Goal: Task Accomplishment & Management: Manage account settings

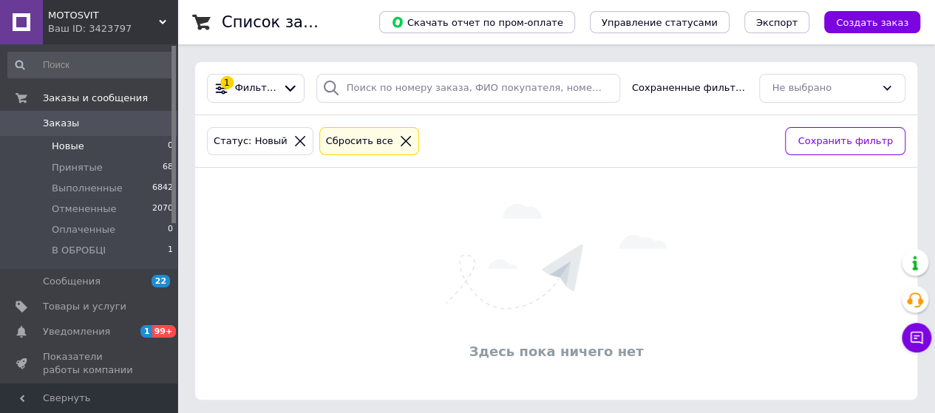
click at [74, 125] on span "Заказы" at bounding box center [61, 123] width 36 height 13
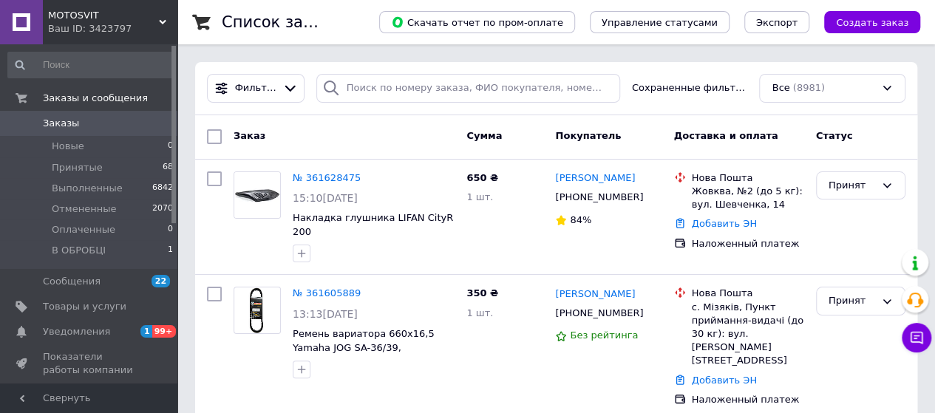
click at [123, 123] on span "Заказы" at bounding box center [90, 123] width 94 height 13
click at [130, 171] on li "Принятые 68" at bounding box center [91, 167] width 182 height 21
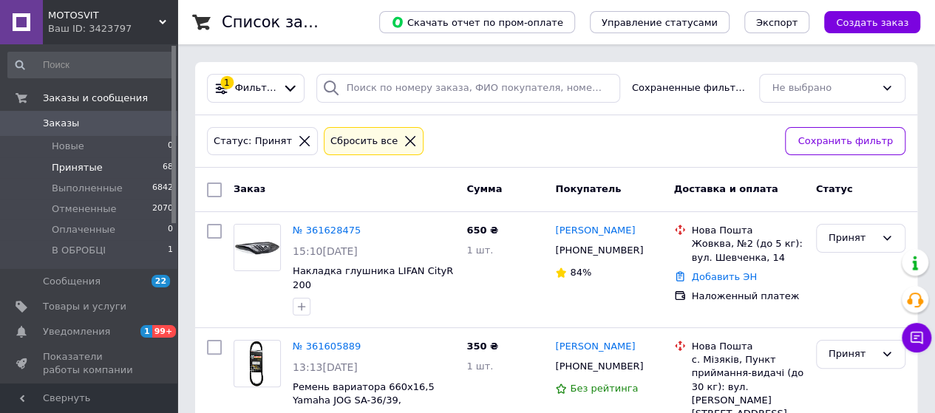
click at [103, 115] on link "Заказы 0" at bounding box center [91, 123] width 182 height 25
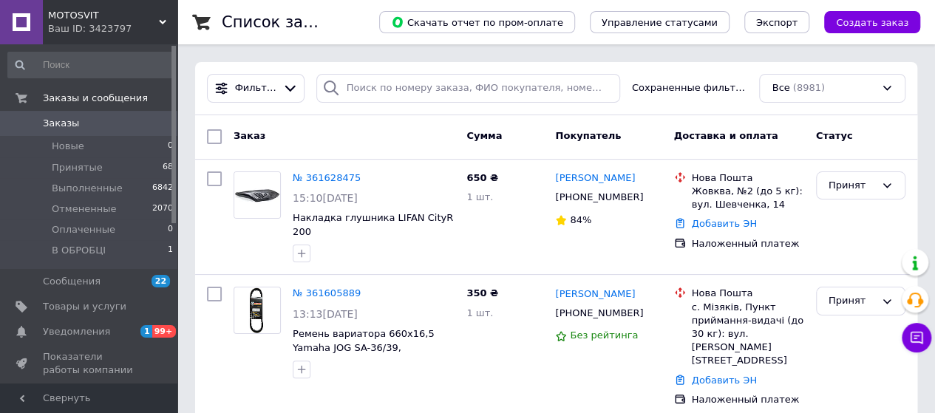
click at [126, 125] on span "Заказы" at bounding box center [90, 123] width 94 height 13
click at [124, 134] on link "Заказы 0" at bounding box center [91, 123] width 182 height 25
click at [134, 165] on li "Принятые 68" at bounding box center [91, 167] width 182 height 21
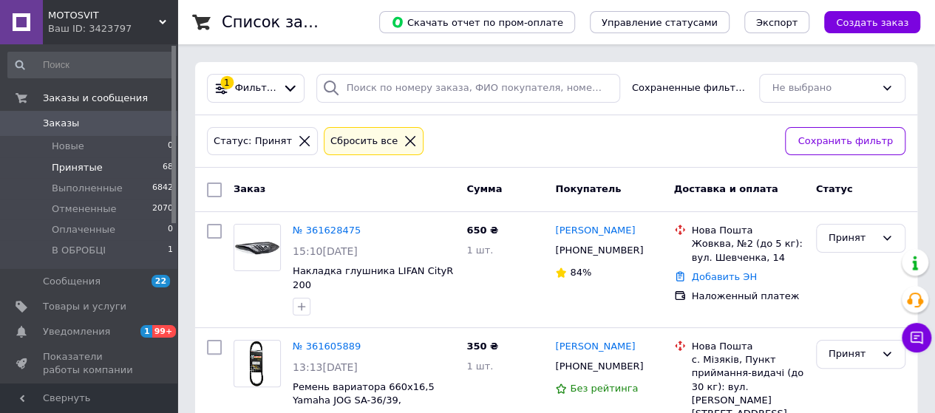
click at [93, 168] on span "Принятые" at bounding box center [77, 167] width 51 height 13
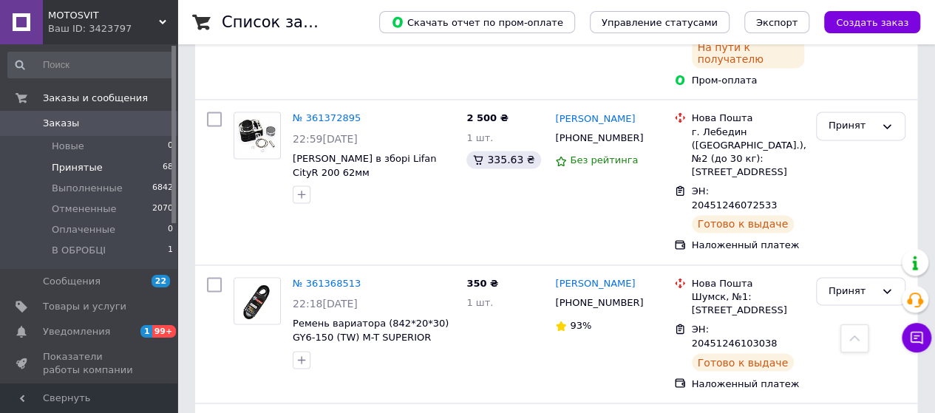
scroll to position [3547, 0]
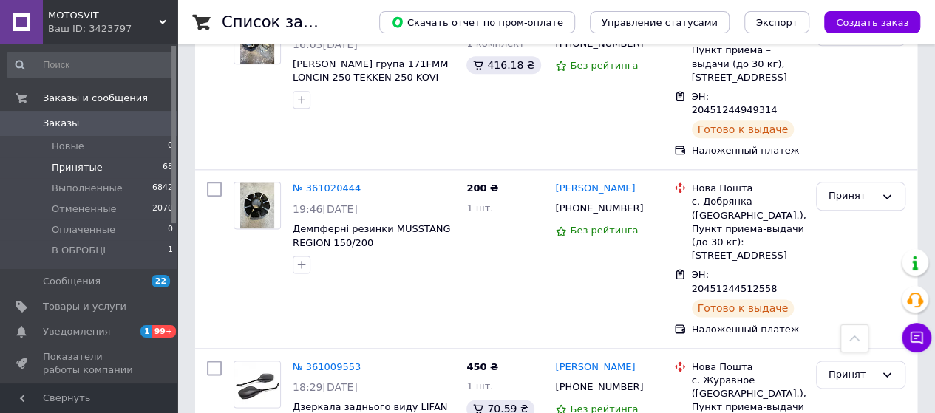
scroll to position [6133, 0]
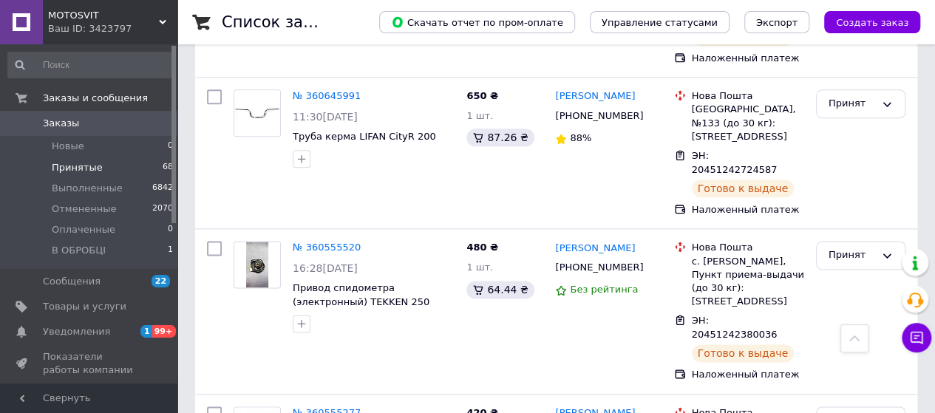
scroll to position [9286, 0]
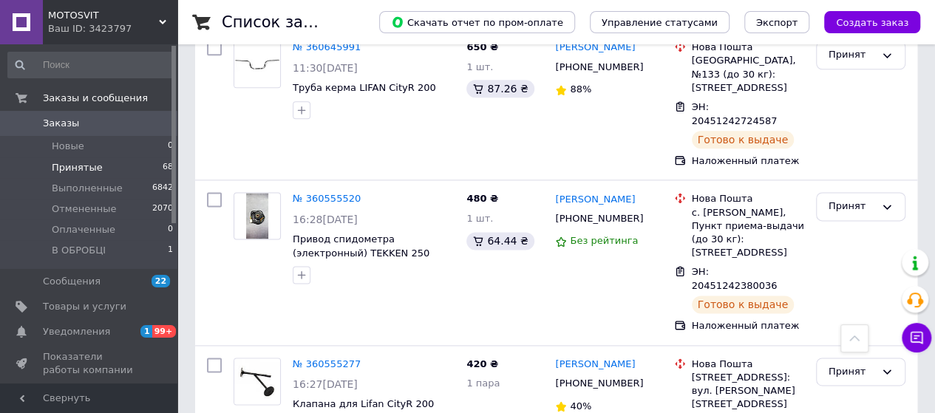
click at [149, 130] on span "0" at bounding box center [157, 123] width 41 height 13
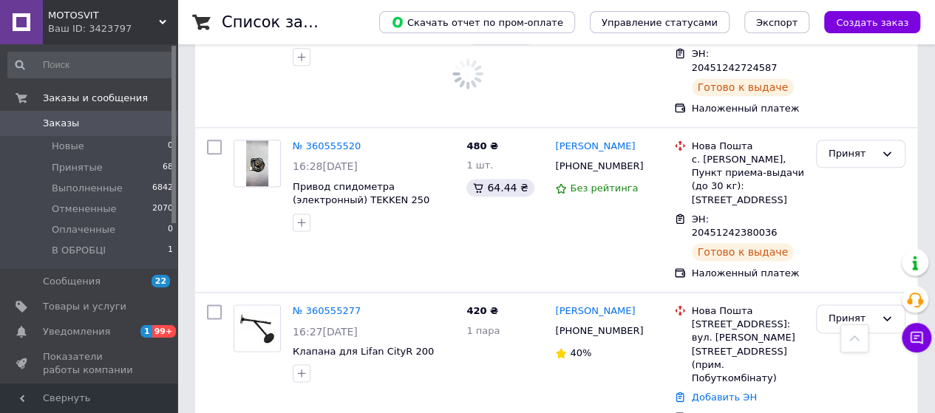
scroll to position [9233, 0]
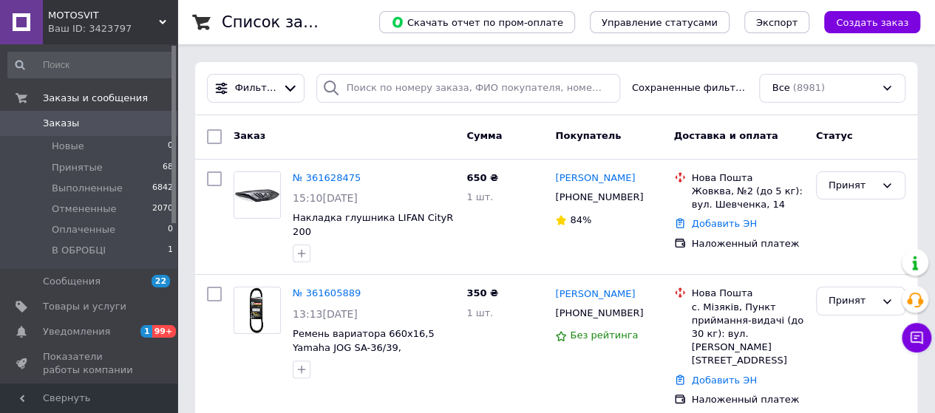
click at [138, 123] on span "0" at bounding box center [157, 123] width 41 height 13
click at [137, 256] on li "В ОБРОБЦІ 1" at bounding box center [91, 254] width 182 height 28
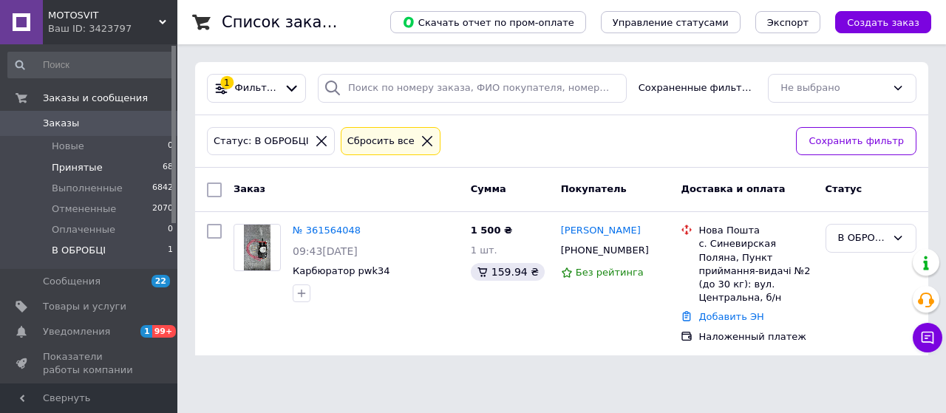
click at [120, 168] on li "Принятые 68" at bounding box center [91, 167] width 182 height 21
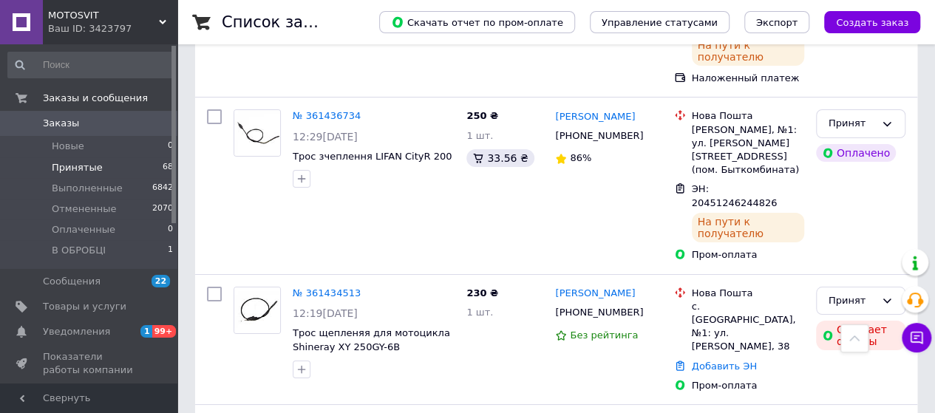
scroll to position [2586, 0]
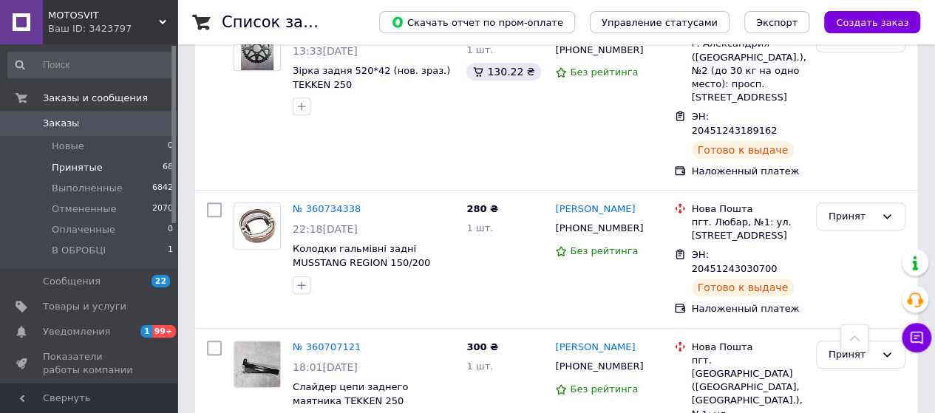
scroll to position [9037, 0]
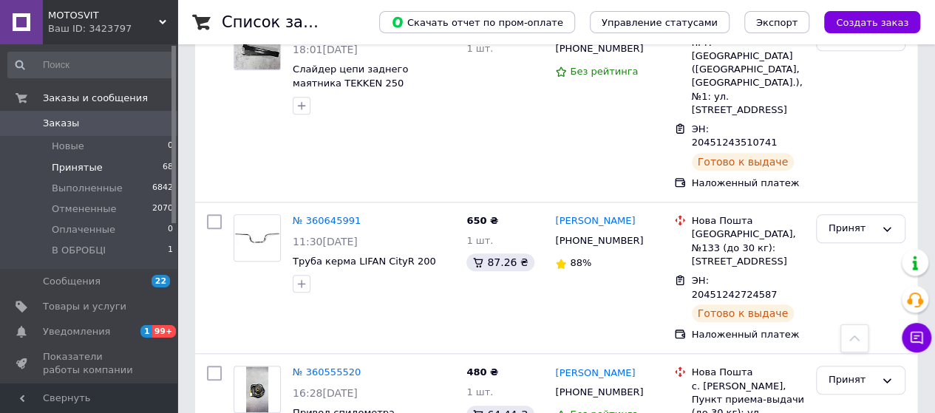
click at [156, 132] on link "Заказы 0" at bounding box center [91, 123] width 182 height 25
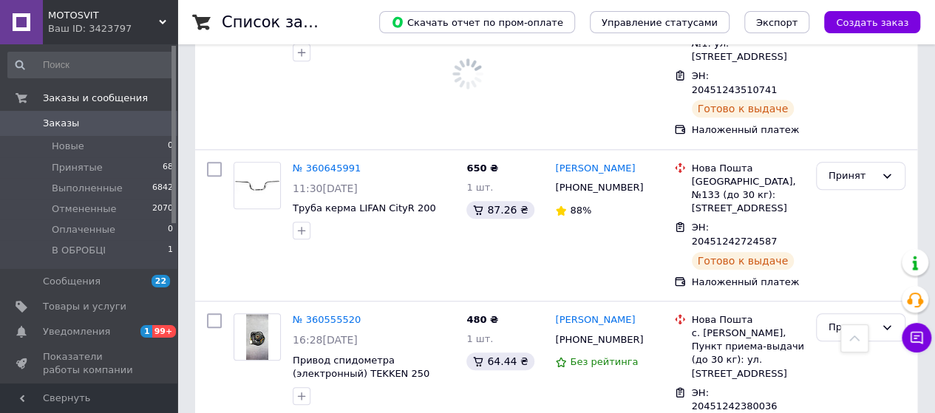
scroll to position [8985, 0]
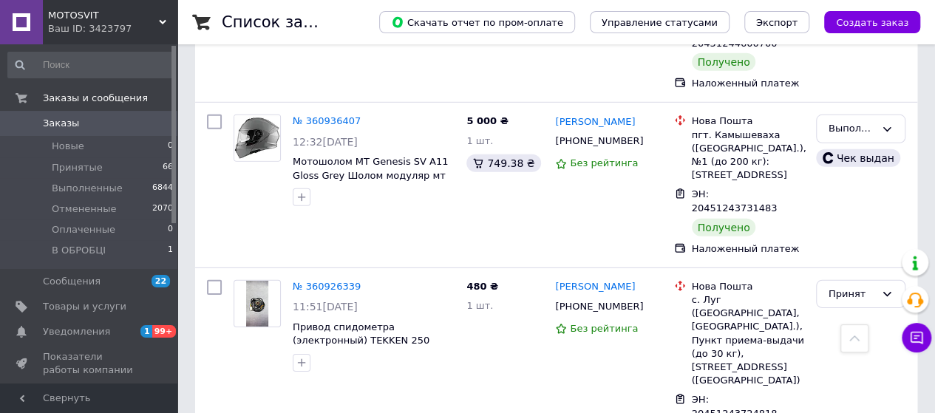
scroll to position [13580, 0]
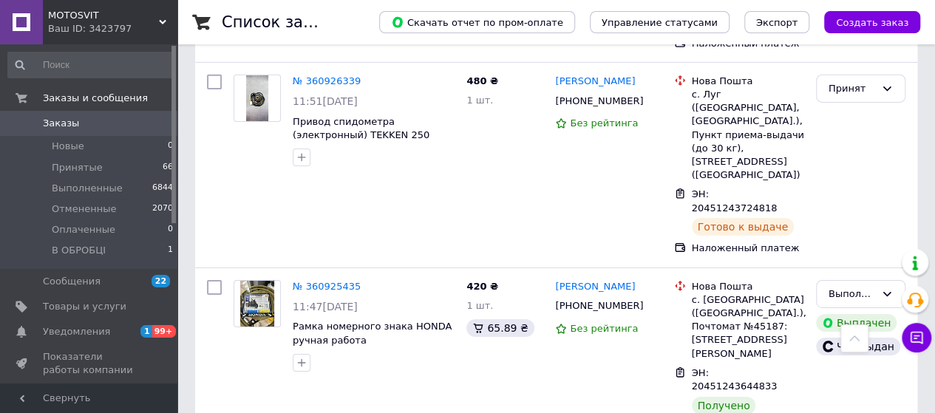
click at [142, 126] on span "0" at bounding box center [157, 123] width 41 height 13
click at [118, 104] on span "Заказы и сообщения" at bounding box center [95, 98] width 105 height 13
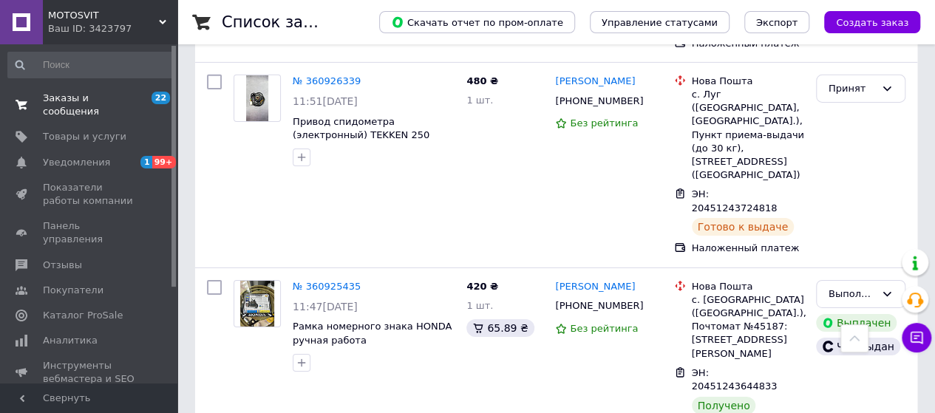
click at [106, 100] on span "Заказы и сообщения" at bounding box center [90, 105] width 94 height 27
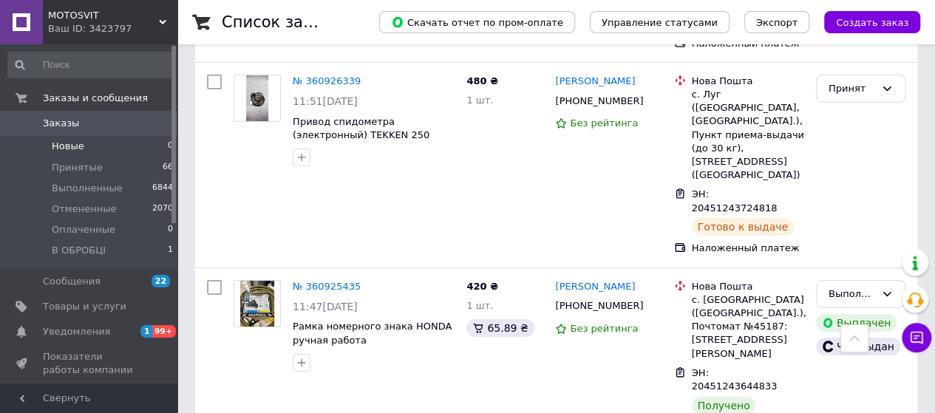
click at [108, 150] on li "Новые 0" at bounding box center [91, 146] width 182 height 21
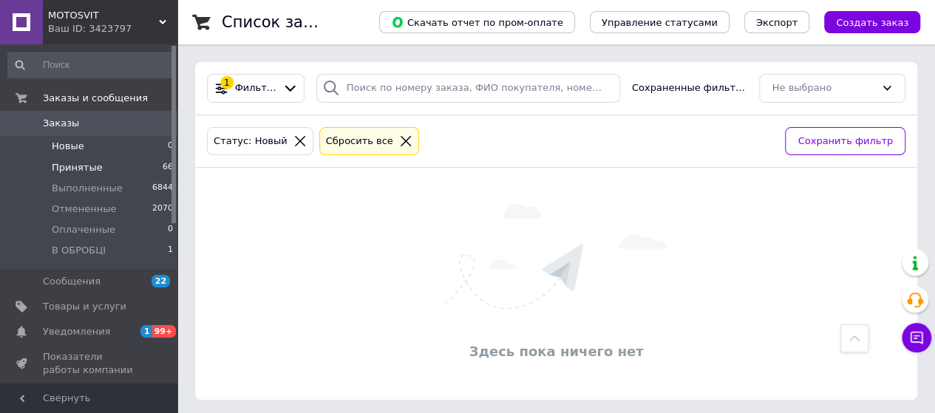
click at [112, 169] on li "Принятые 66" at bounding box center [91, 167] width 182 height 21
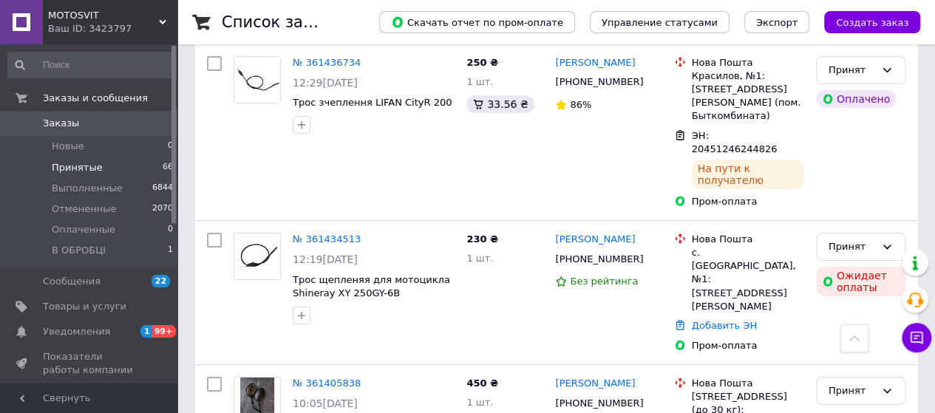
scroll to position [2956, 0]
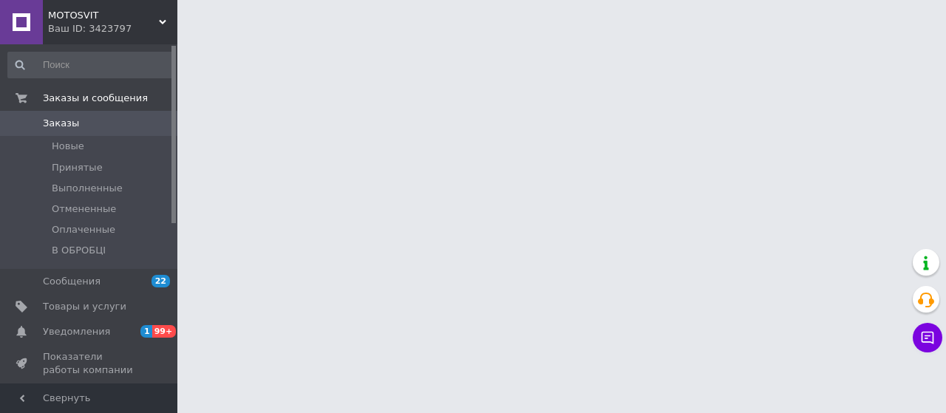
click at [91, 123] on span "Заказы" at bounding box center [90, 123] width 94 height 13
click at [143, 172] on li "Принятые" at bounding box center [91, 167] width 182 height 21
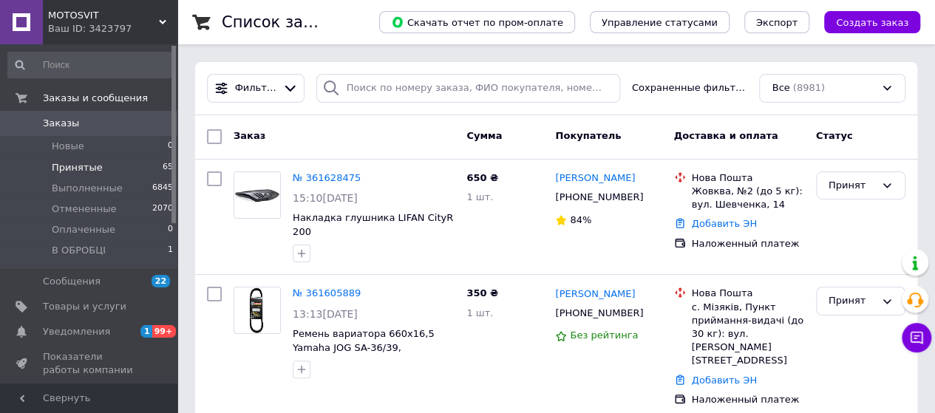
click at [107, 165] on li "Принятые 65" at bounding box center [91, 167] width 182 height 21
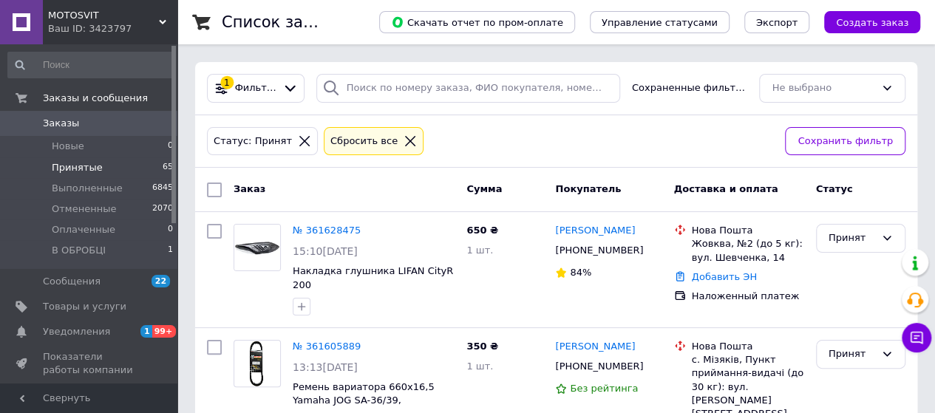
click at [112, 165] on li "Принятые 65" at bounding box center [91, 167] width 182 height 21
click at [89, 172] on span "Принятые" at bounding box center [77, 167] width 51 height 13
click at [473, 149] on div "Статус: Принят Сбросить все" at bounding box center [490, 141] width 572 height 35
click at [121, 171] on li "Принятые 65" at bounding box center [91, 167] width 182 height 21
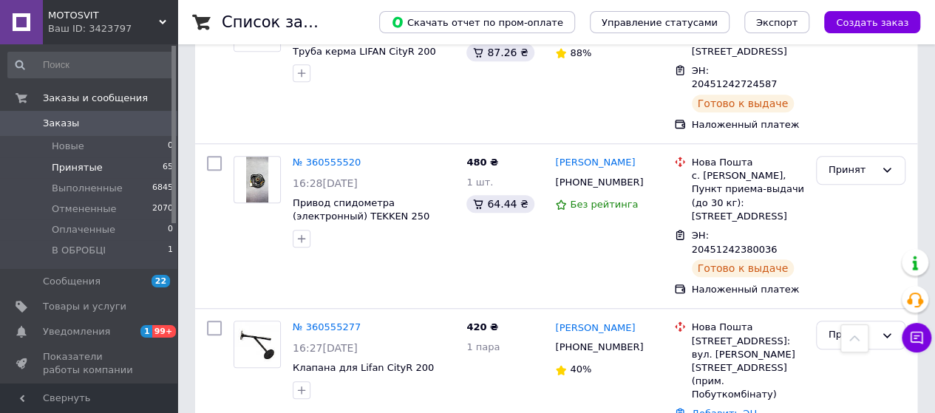
scroll to position [8900, 0]
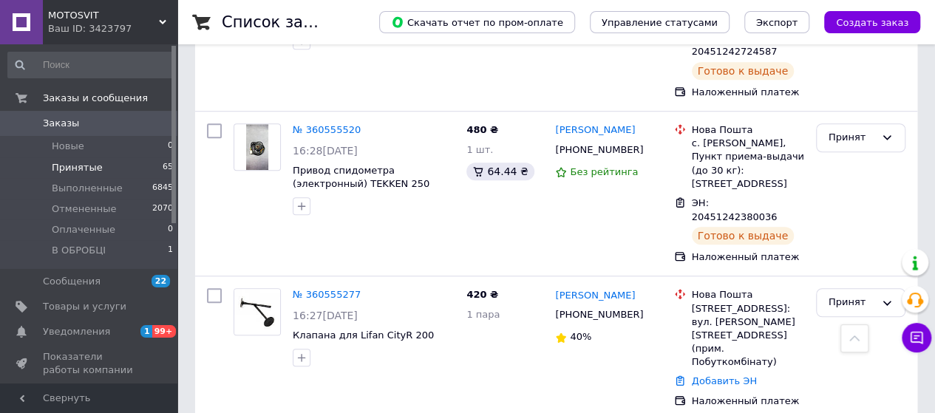
click at [163, 168] on span "65" at bounding box center [168, 167] width 10 height 13
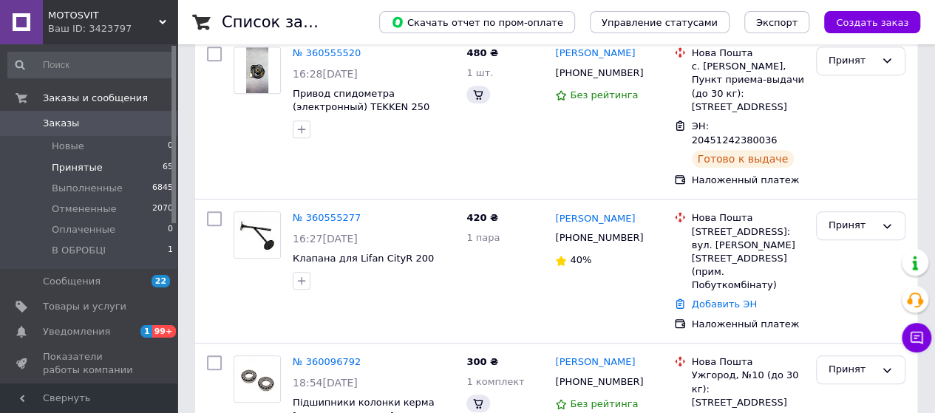
scroll to position [0, 0]
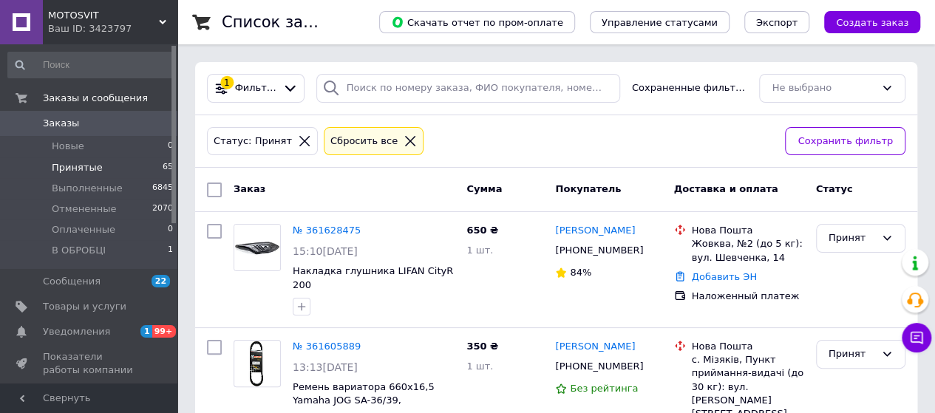
click at [108, 169] on li "Принятые 65" at bounding box center [91, 167] width 182 height 21
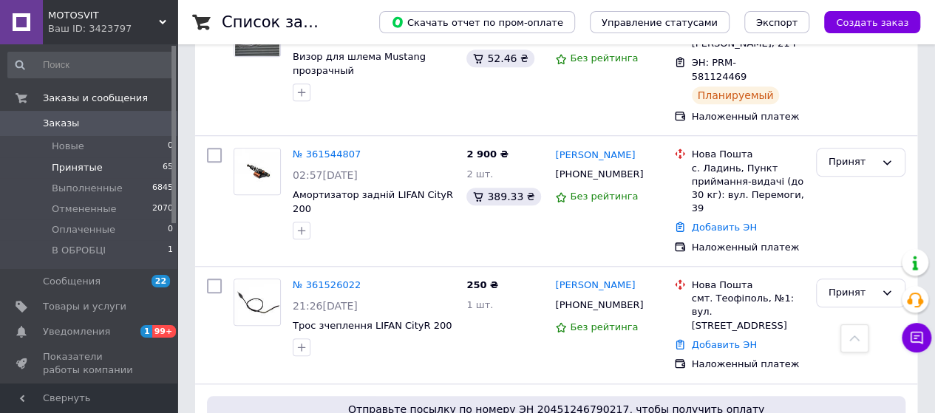
scroll to position [813, 0]
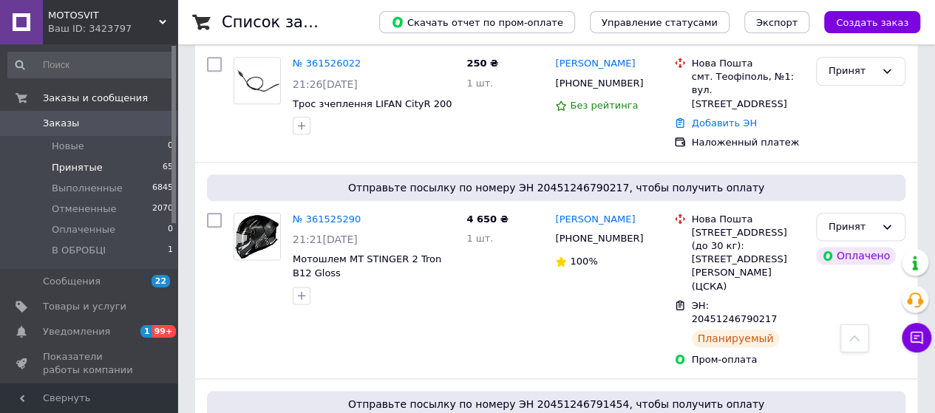
click at [107, 122] on span "Заказы" at bounding box center [90, 123] width 94 height 13
click at [103, 173] on li "Принятые 65" at bounding box center [91, 167] width 182 height 21
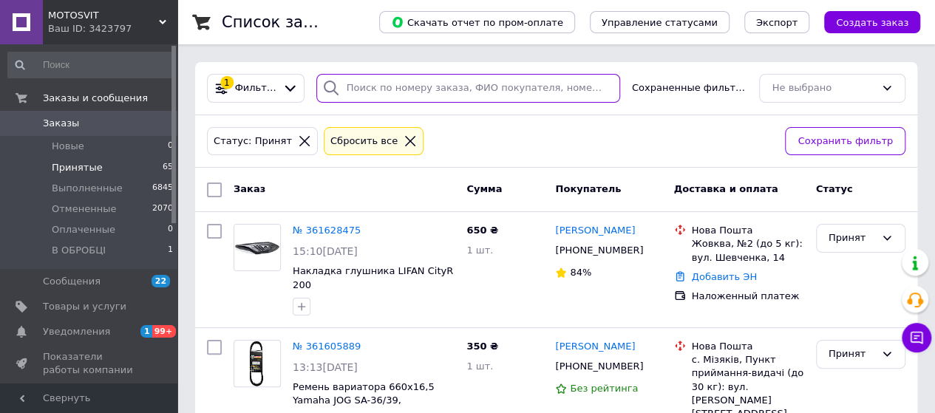
click at [368, 86] on input "search" at bounding box center [468, 88] width 304 height 29
paste input "[PERSON_NAME]"
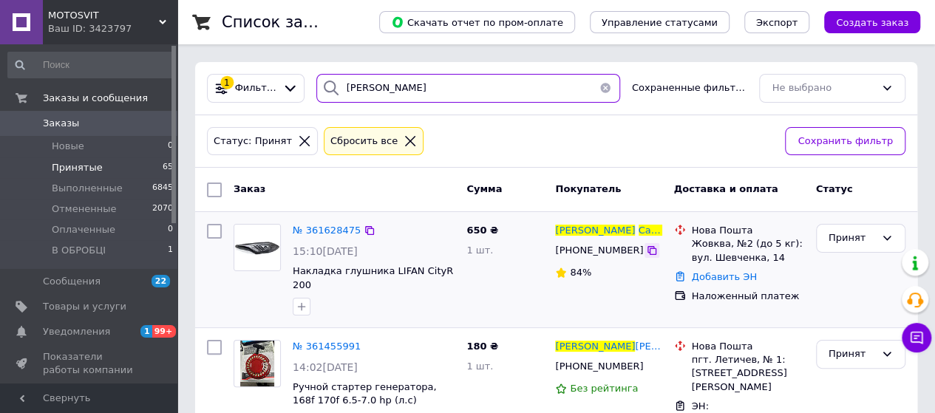
type input "[PERSON_NAME]"
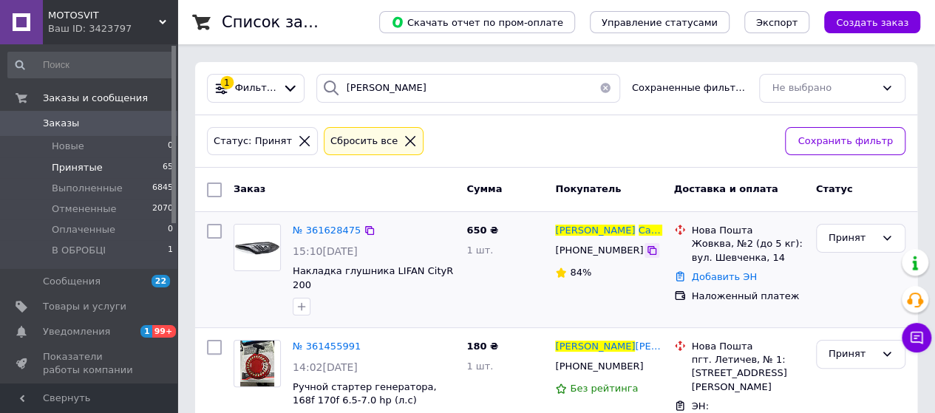
click at [646, 251] on icon at bounding box center [652, 251] width 12 height 12
click at [142, 125] on span "0" at bounding box center [157, 123] width 41 height 13
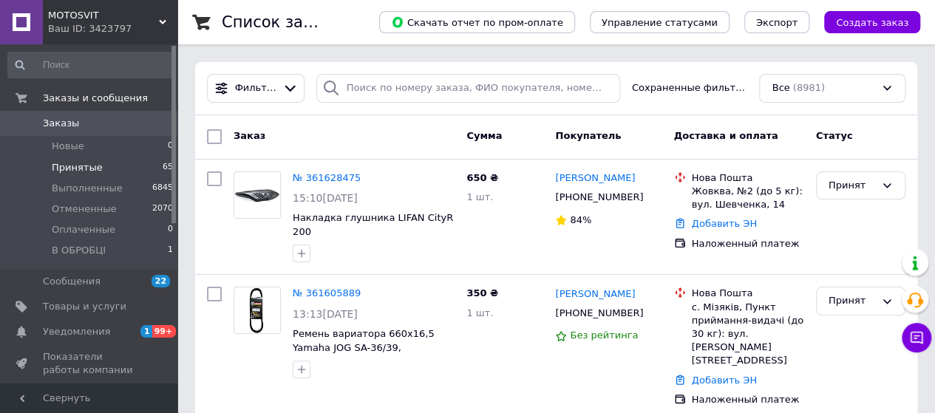
click at [143, 173] on li "Принятые 65" at bounding box center [91, 167] width 182 height 21
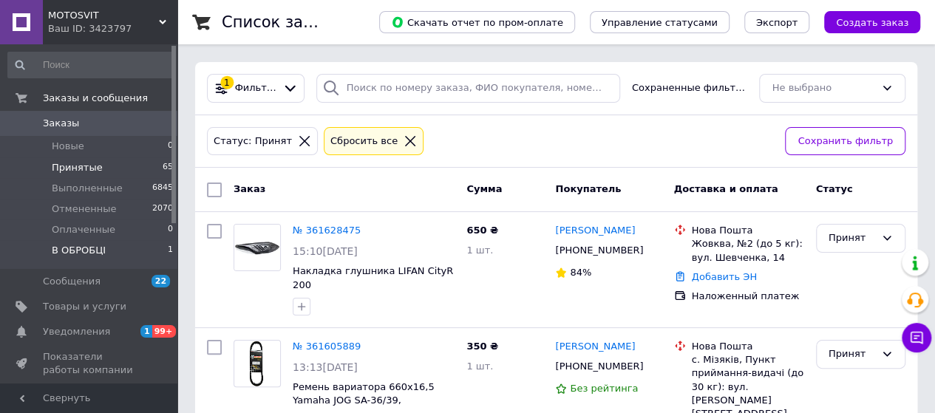
click at [151, 254] on li "В ОБРОБЦІ 1" at bounding box center [91, 254] width 182 height 28
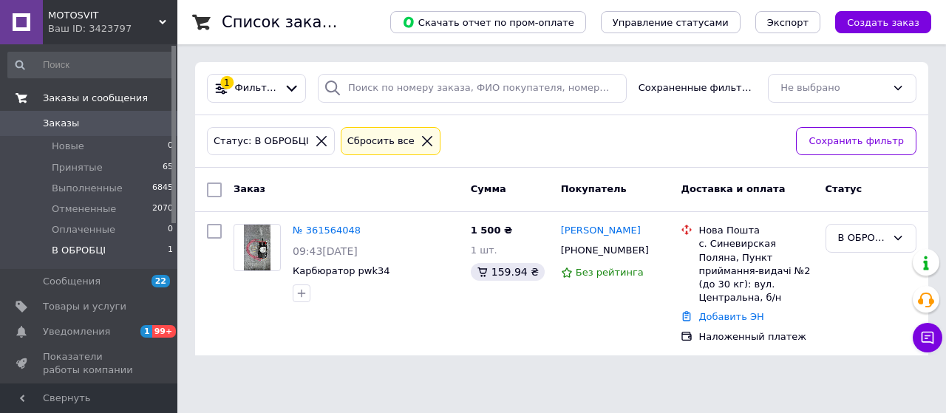
drag, startPoint x: 90, startPoint y: 119, endPoint x: 103, endPoint y: 107, distance: 17.8
click at [91, 119] on span "Заказы" at bounding box center [90, 123] width 94 height 13
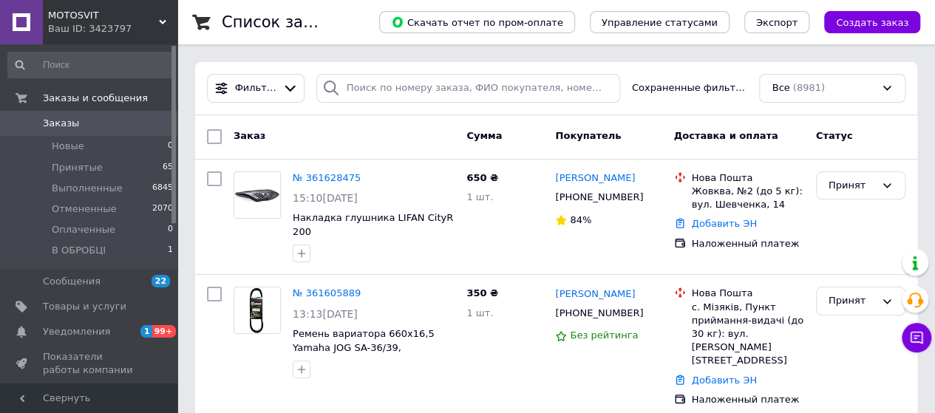
click at [129, 127] on span "Заказы" at bounding box center [90, 123] width 94 height 13
click at [127, 171] on li "Принятые 65" at bounding box center [91, 167] width 182 height 21
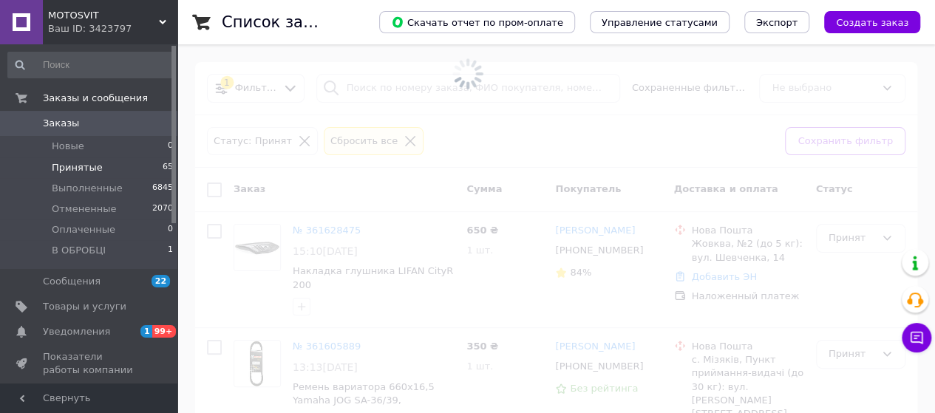
click at [111, 168] on li "Принятые 65" at bounding box center [91, 167] width 182 height 21
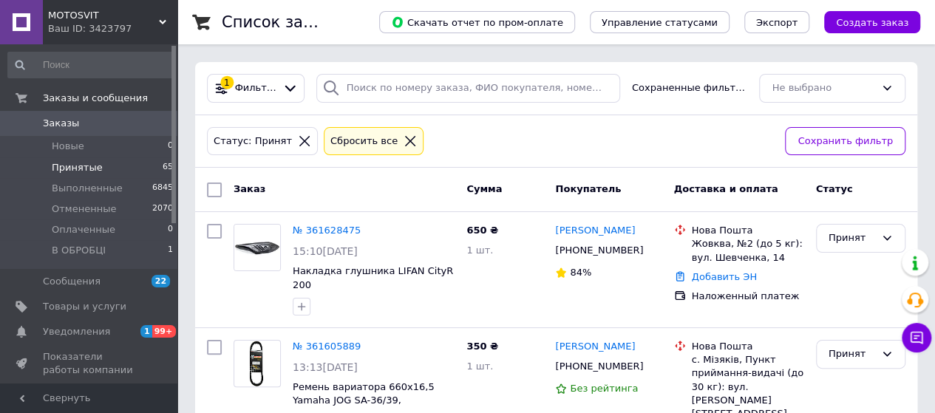
click at [68, 169] on span "Принятые" at bounding box center [77, 167] width 51 height 13
click at [75, 117] on span "Заказы" at bounding box center [90, 123] width 94 height 13
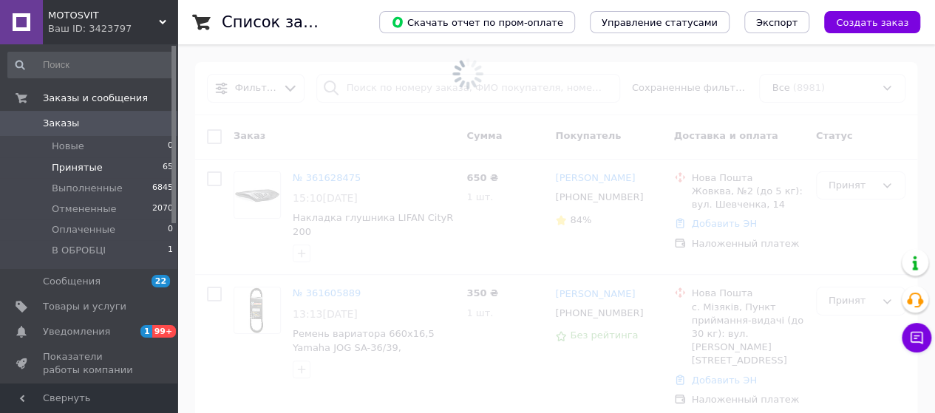
click at [101, 171] on li "Принятые 65" at bounding box center [91, 167] width 182 height 21
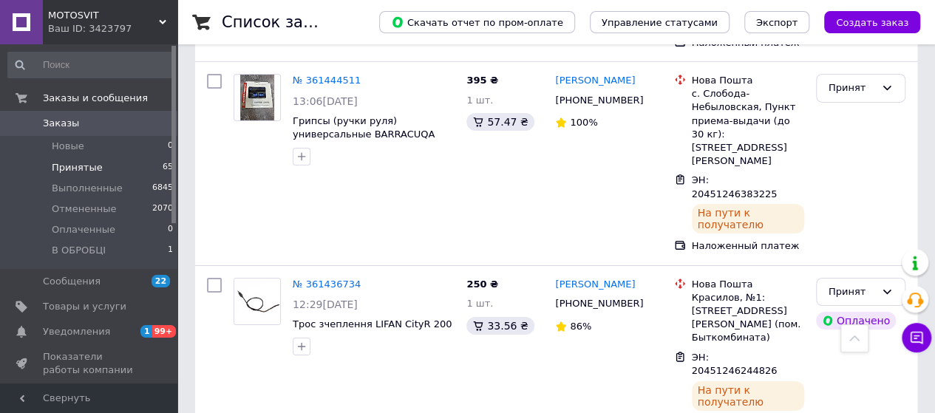
scroll to position [2734, 0]
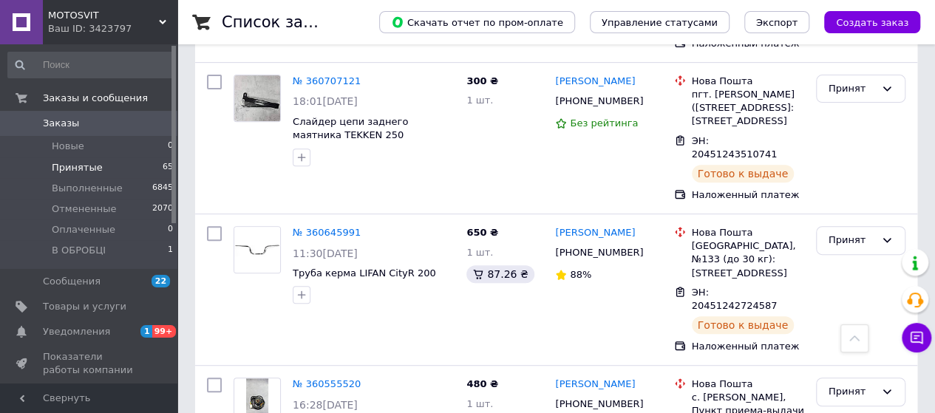
scroll to position [8900, 0]
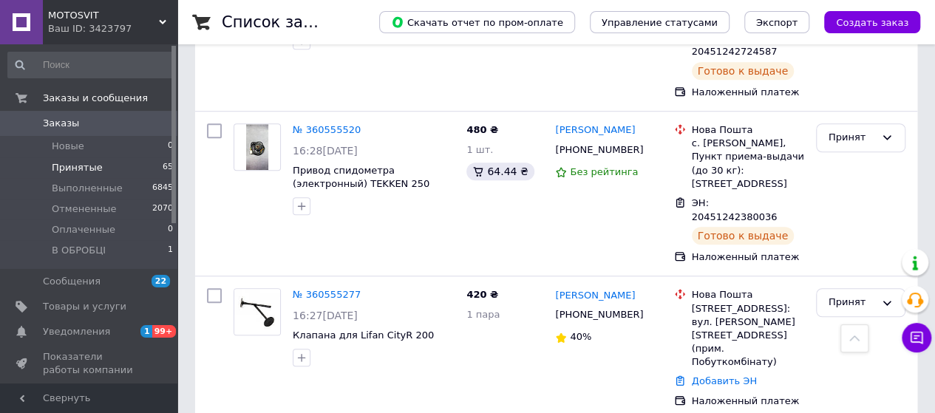
click at [90, 164] on span "Принятые" at bounding box center [77, 167] width 51 height 13
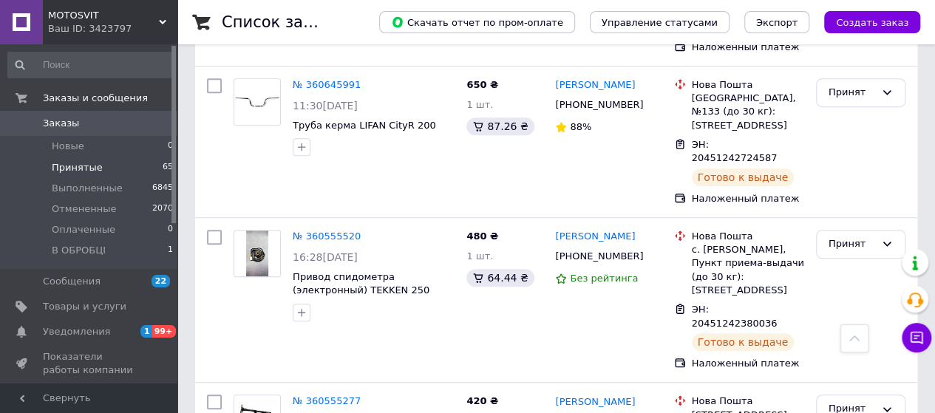
scroll to position [8900, 0]
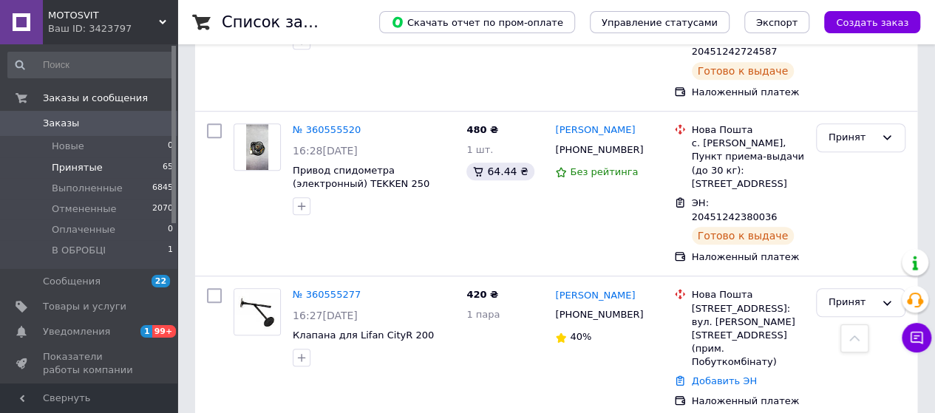
click at [154, 117] on span "0" at bounding box center [157, 123] width 41 height 13
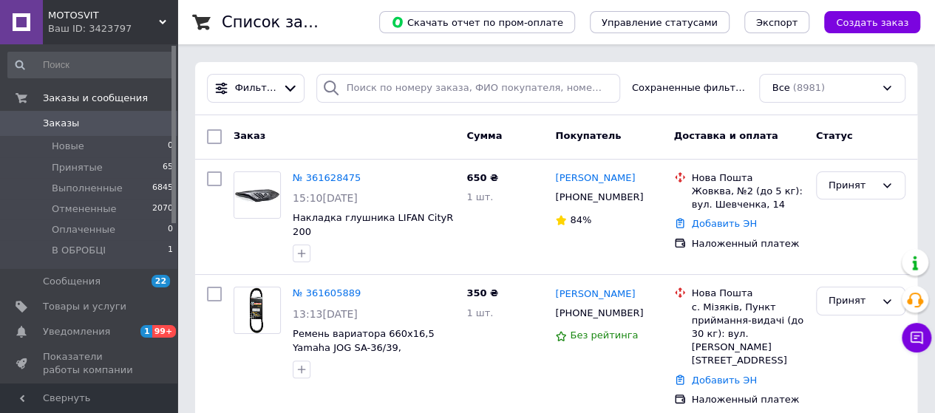
click at [151, 117] on span "0" at bounding box center [157, 123] width 41 height 13
click at [130, 117] on span "Заказы" at bounding box center [90, 123] width 94 height 13
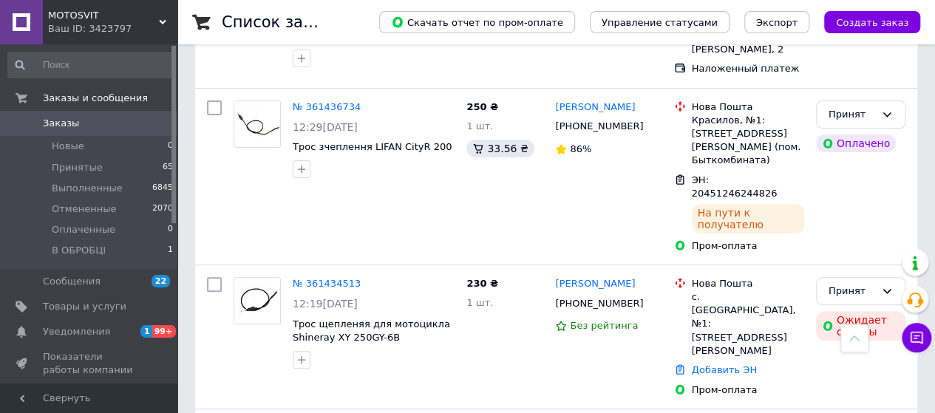
scroll to position [3030, 0]
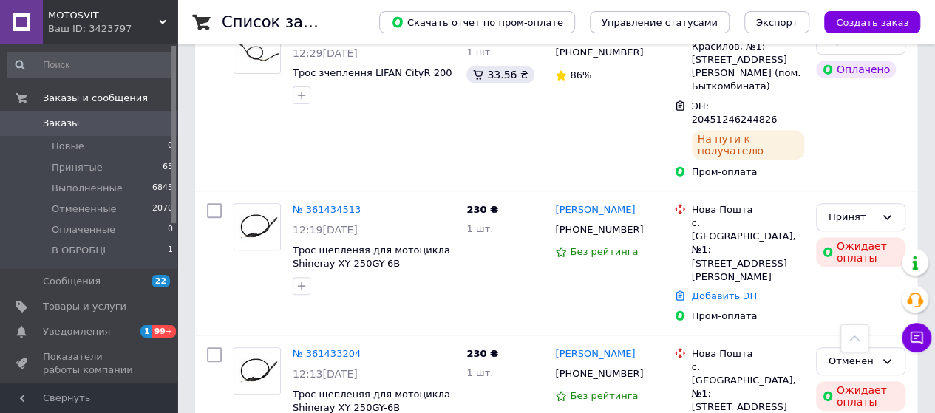
click at [90, 126] on span "Заказы" at bounding box center [90, 123] width 94 height 13
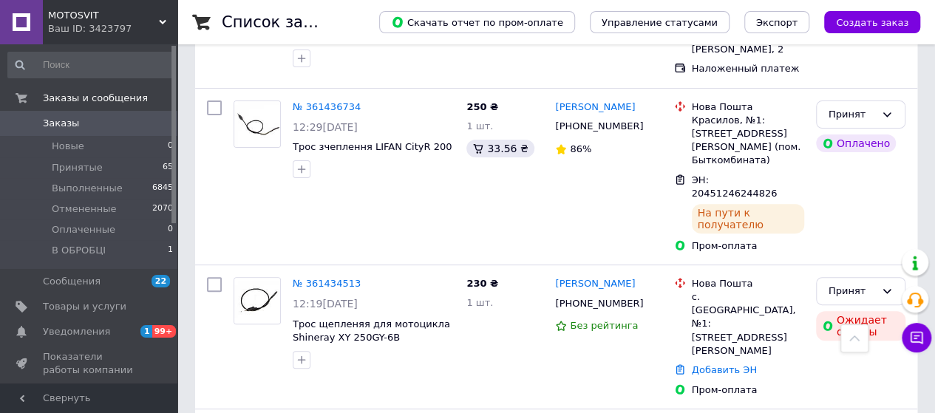
click at [133, 119] on span "Заказы" at bounding box center [90, 123] width 94 height 13
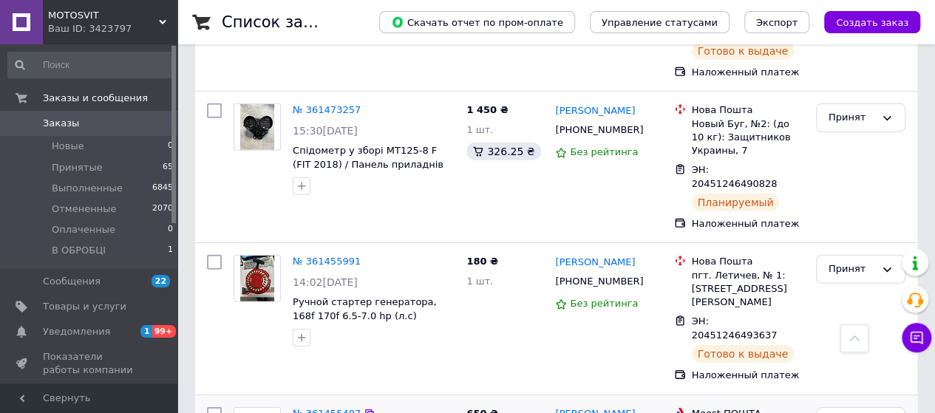
scroll to position [1700, 0]
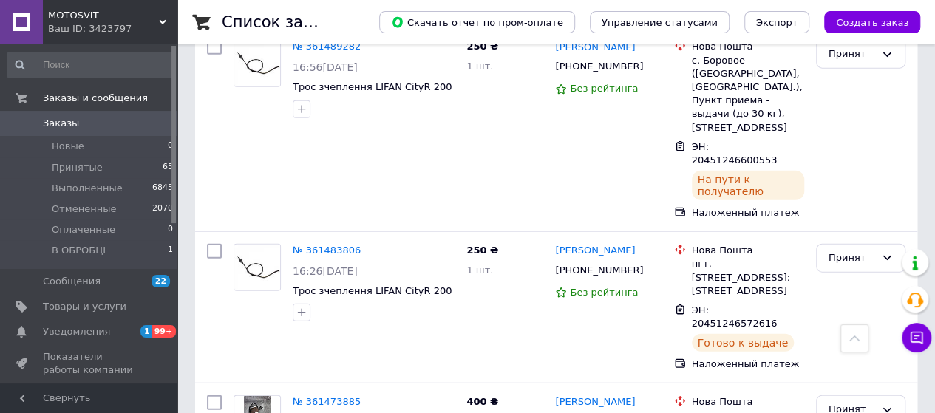
click at [143, 123] on span "0" at bounding box center [157, 123] width 41 height 13
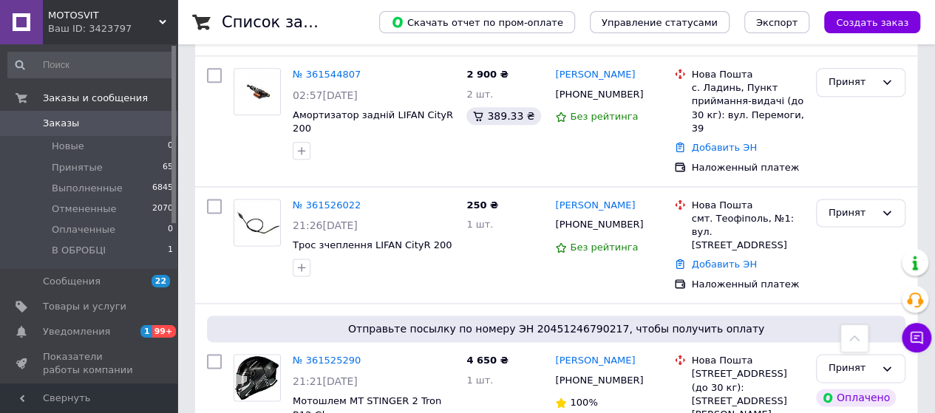
click at [139, 125] on span "0" at bounding box center [157, 123] width 41 height 13
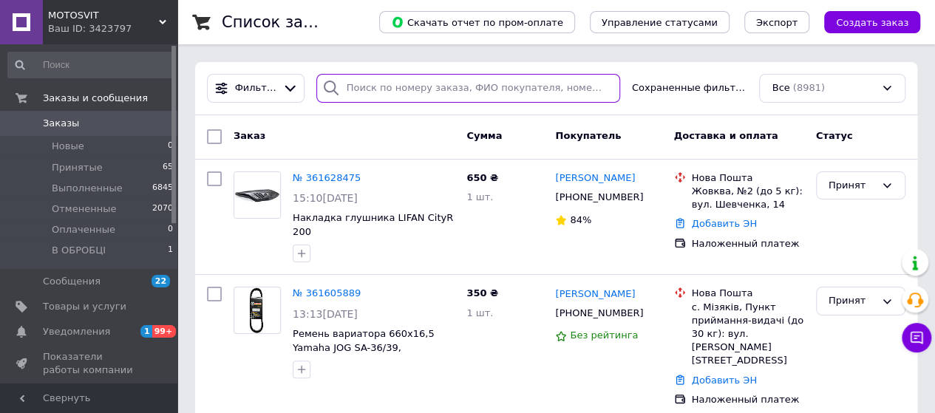
click at [386, 75] on input "search" at bounding box center [468, 88] width 304 height 29
paste input "380969553982"
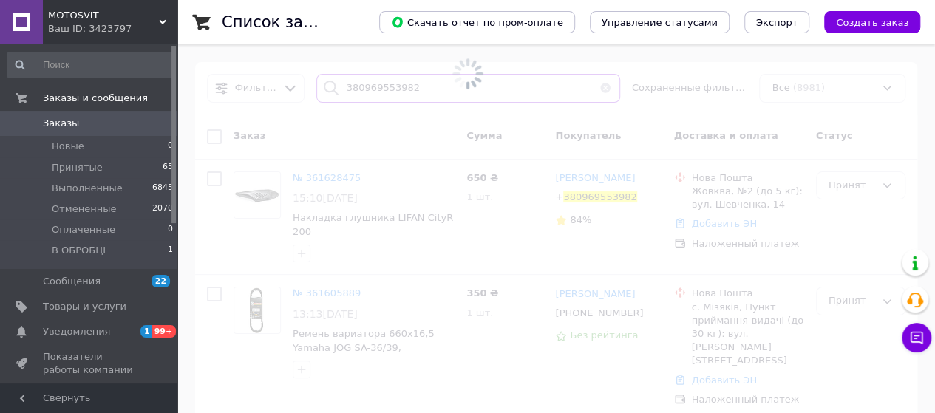
type input "380969553982"
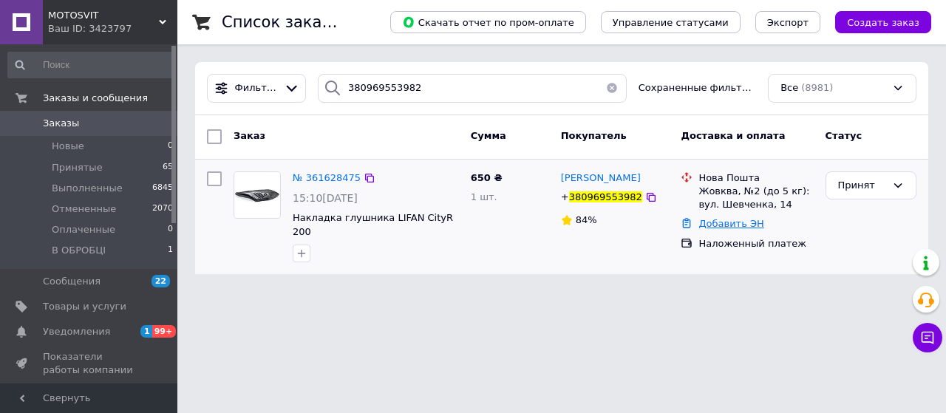
click at [712, 225] on link "Добавить ЭН" at bounding box center [730, 223] width 65 height 11
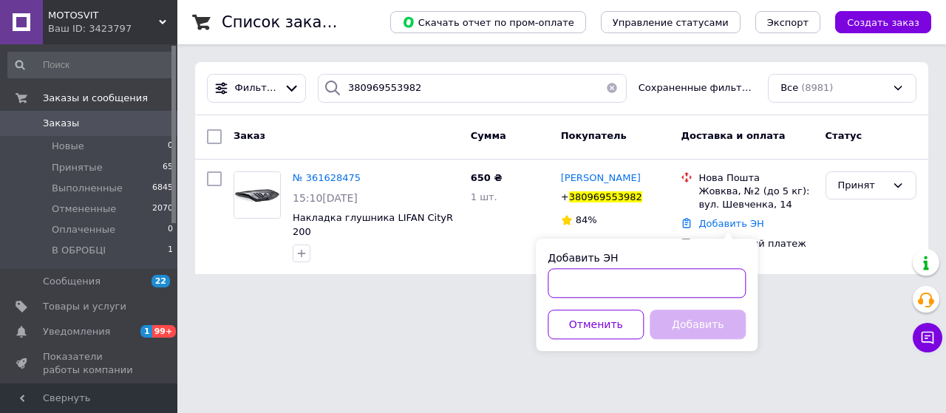
click at [703, 279] on input "Добавить ЭН" at bounding box center [647, 283] width 198 height 30
paste input "20451247307772"
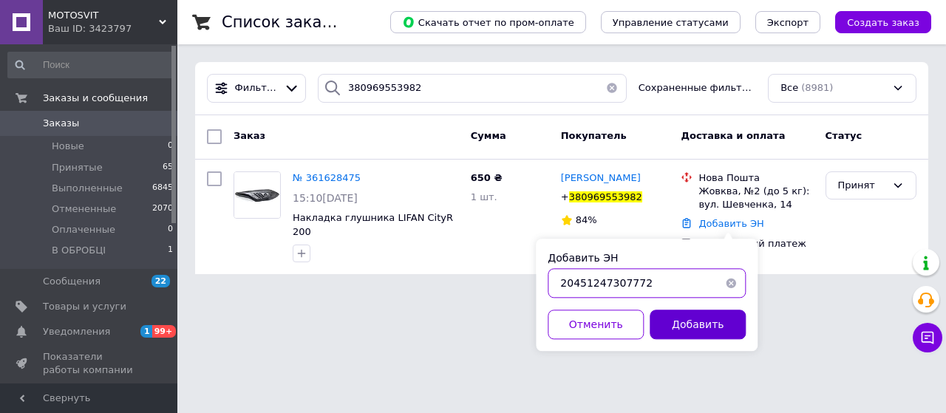
type input "20451247307772"
click at [704, 321] on button "Добавить" at bounding box center [698, 325] width 96 height 30
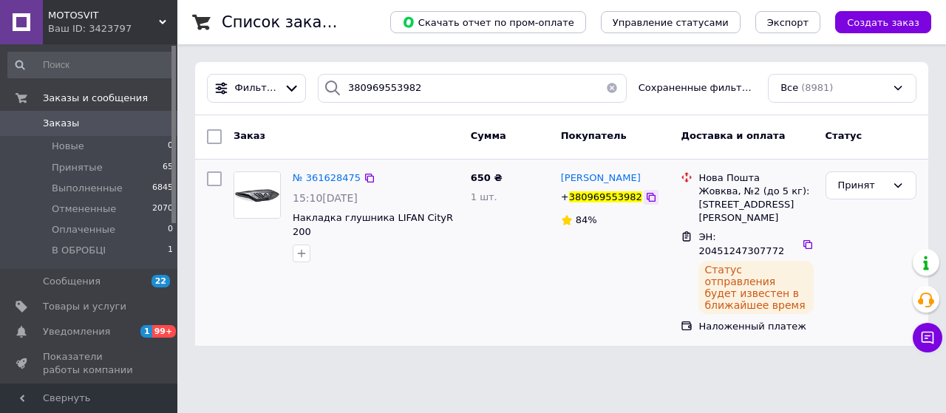
click at [645, 197] on icon at bounding box center [651, 197] width 12 height 12
click at [802, 239] on icon at bounding box center [808, 245] width 12 height 12
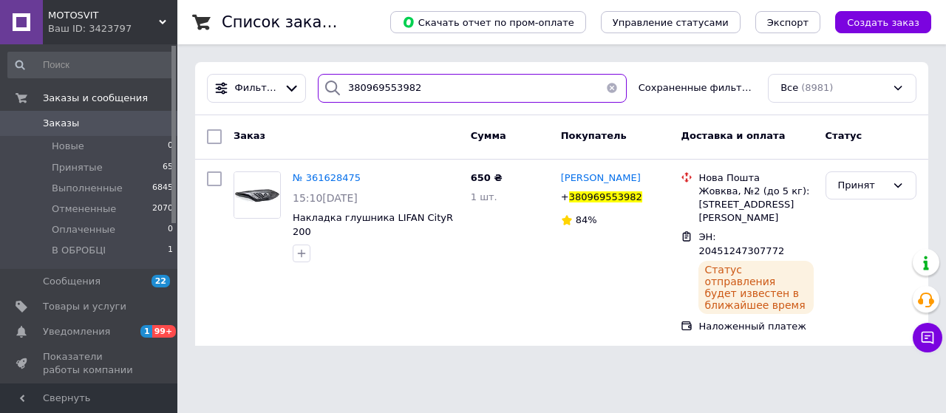
click at [376, 91] on input "380969553982" at bounding box center [472, 88] width 309 height 29
paste input "37969559"
type input "380937969559"
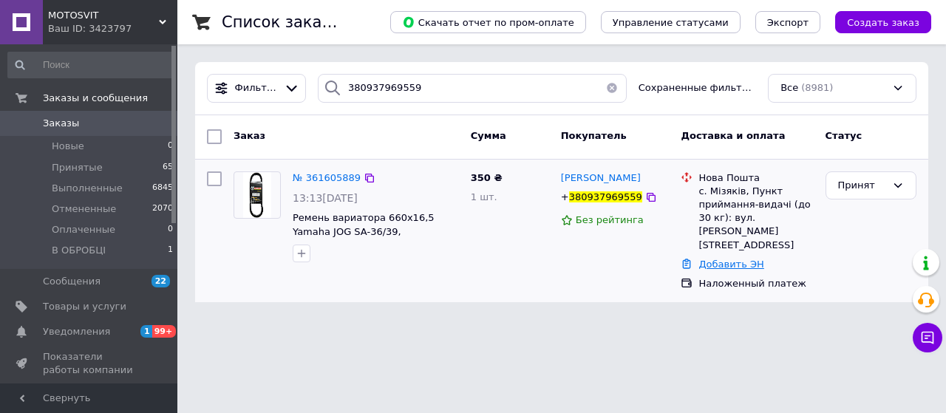
click at [743, 259] on link "Добавить ЭН" at bounding box center [730, 264] width 65 height 11
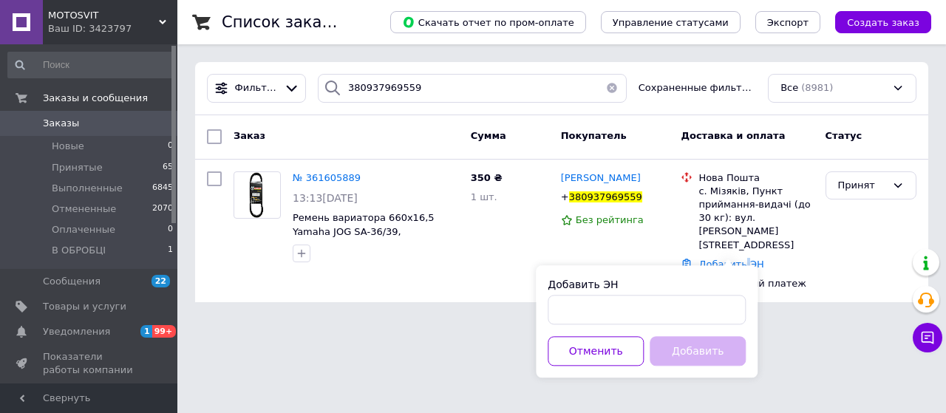
drag, startPoint x: 678, startPoint y: 293, endPoint x: 676, endPoint y: 301, distance: 7.7
click at [677, 297] on div "Добавить ЭН" at bounding box center [647, 300] width 198 height 47
click at [676, 307] on input "Добавить ЭН" at bounding box center [647, 310] width 198 height 30
paste input "20451247155696"
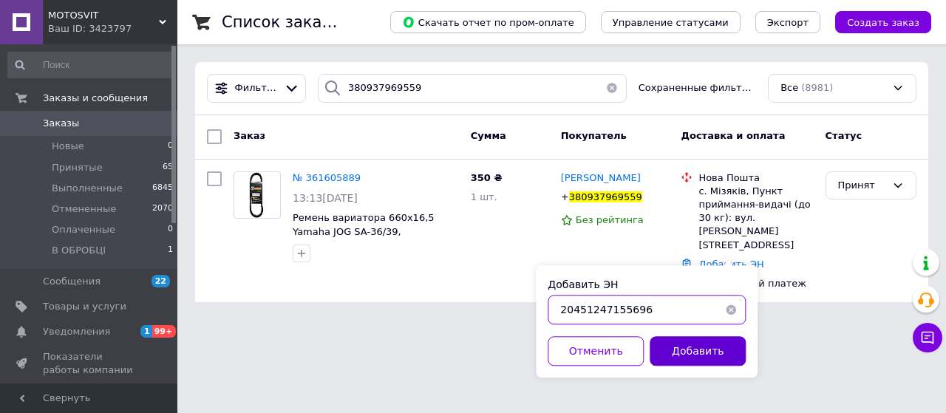
type input "20451247155696"
click at [679, 350] on button "Добавить" at bounding box center [698, 351] width 96 height 30
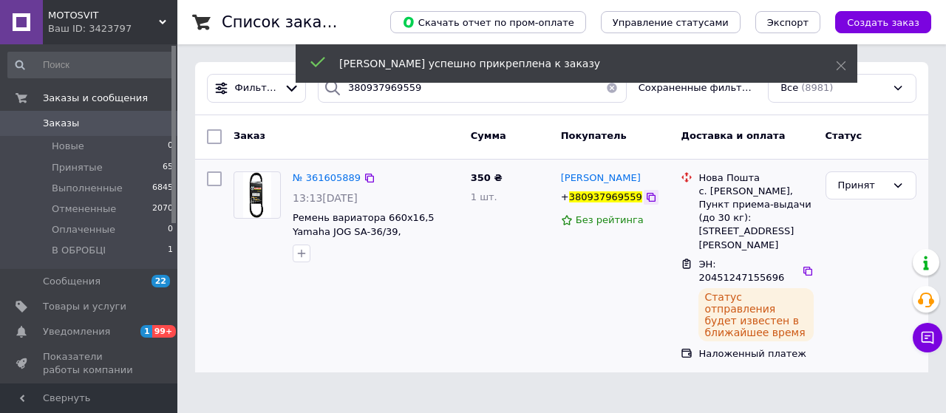
click at [645, 192] on icon at bounding box center [651, 197] width 12 height 12
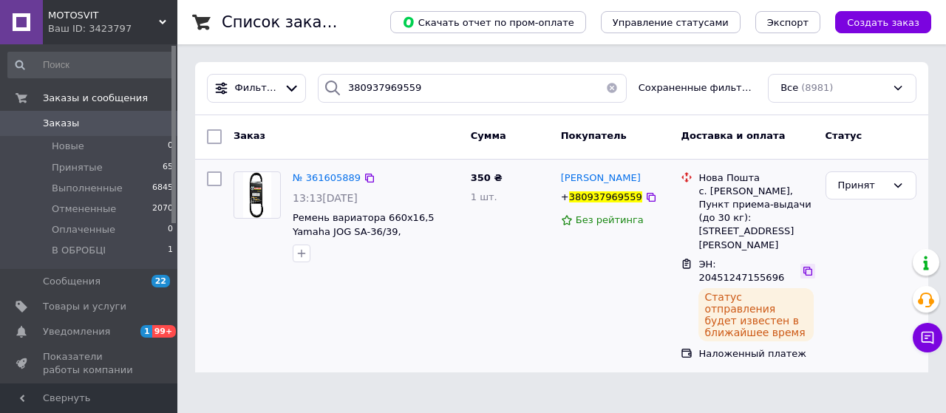
click at [800, 264] on div at bounding box center [807, 271] width 14 height 15
drag, startPoint x: 799, startPoint y: 239, endPoint x: 647, endPoint y: 260, distance: 153.0
click at [803, 267] on icon at bounding box center [807, 271] width 9 height 9
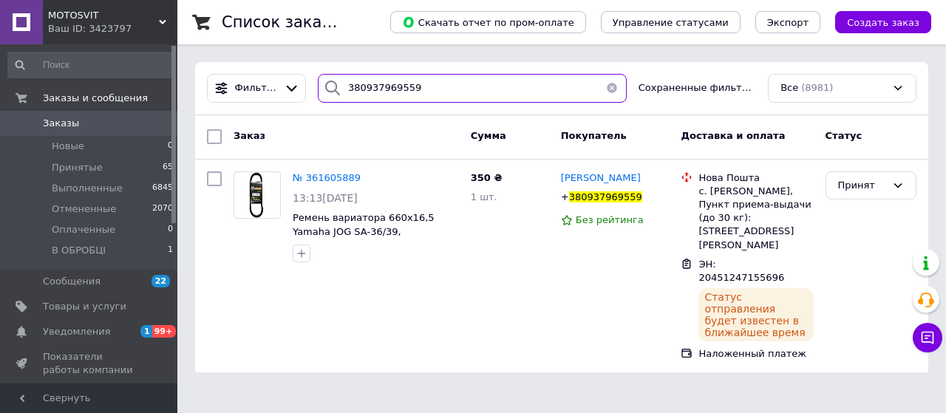
click at [365, 92] on input "380937969559" at bounding box center [472, 88] width 309 height 29
paste input "79653604"
type input "380979653604"
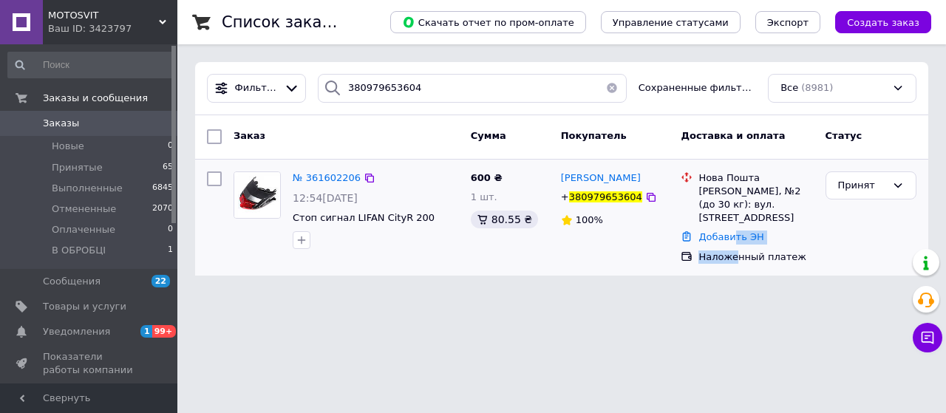
click at [732, 245] on div "Добавить ЭН" at bounding box center [755, 238] width 120 height 20
click at [718, 232] on link "Добавить ЭН" at bounding box center [730, 236] width 65 height 11
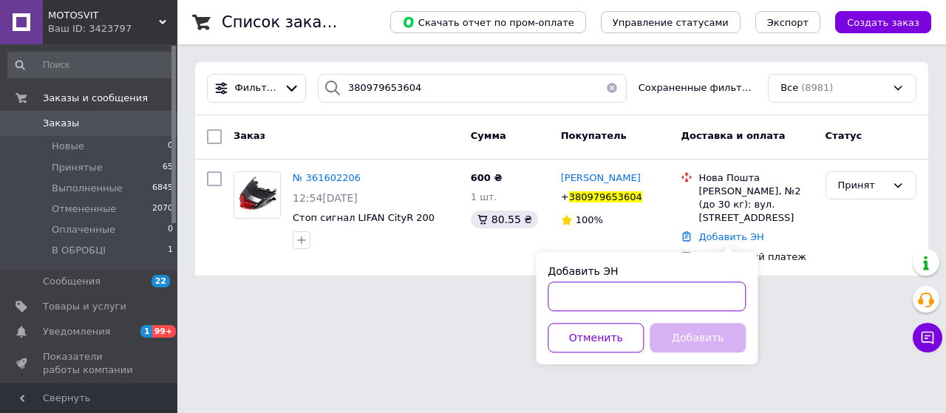
click at [720, 285] on input "Добавить ЭН" at bounding box center [647, 297] width 198 height 30
paste input "20451247158621"
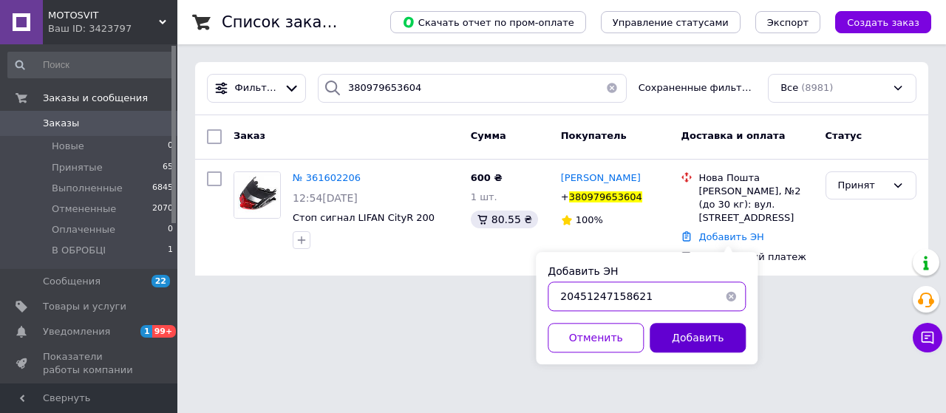
type input "20451247158621"
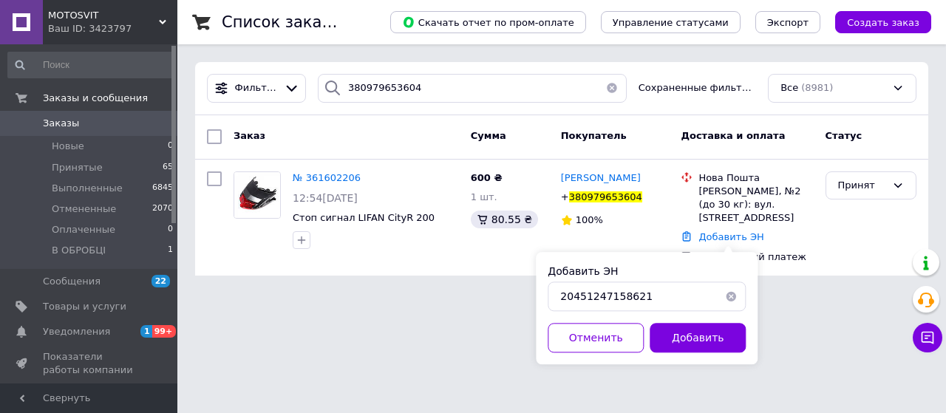
click at [718, 344] on button "Добавить" at bounding box center [698, 338] width 96 height 30
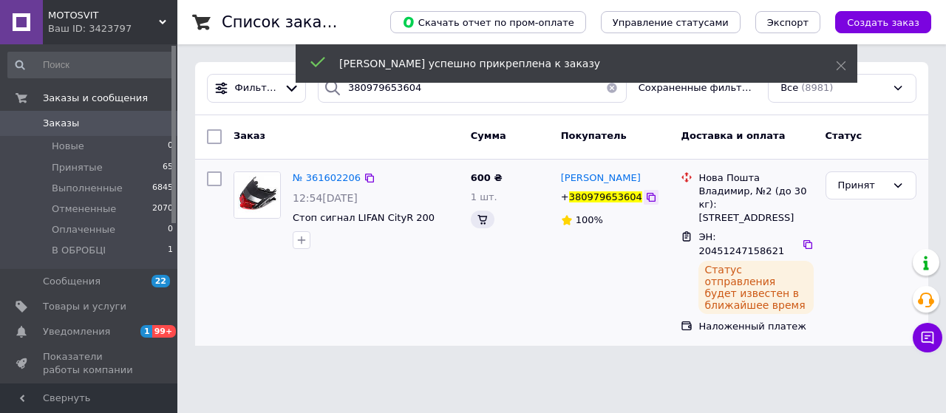
click at [645, 199] on icon at bounding box center [651, 197] width 12 height 12
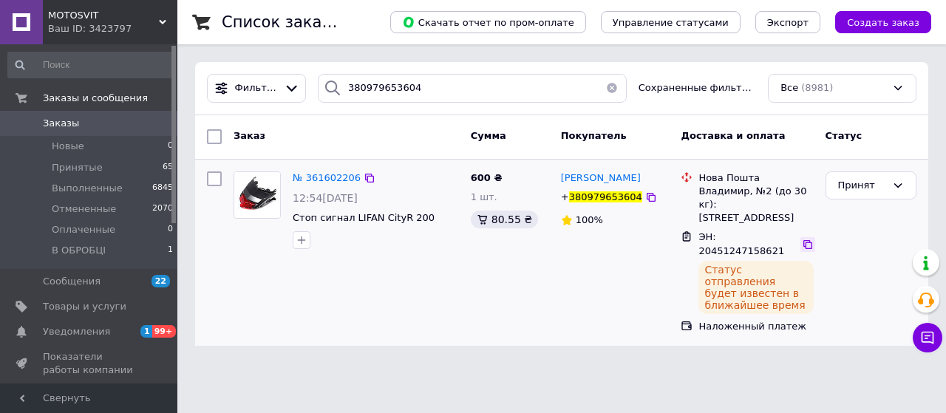
click at [803, 240] on icon at bounding box center [807, 244] width 9 height 9
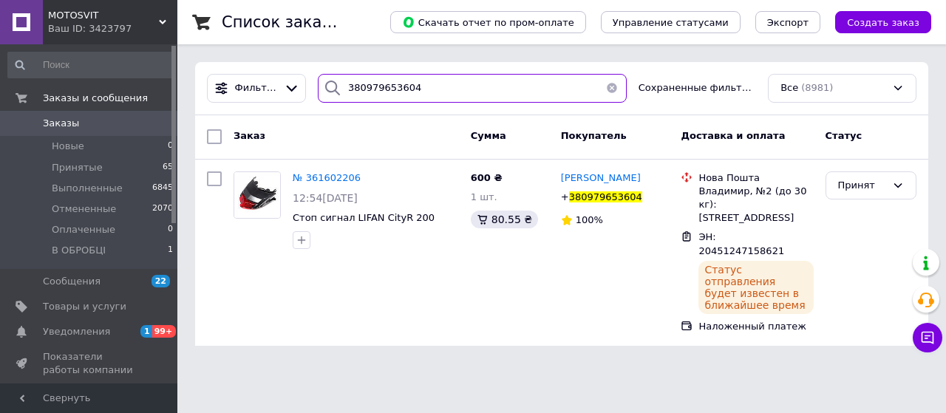
click at [409, 89] on input "380979653604" at bounding box center [472, 88] width 309 height 29
paste input "505584673"
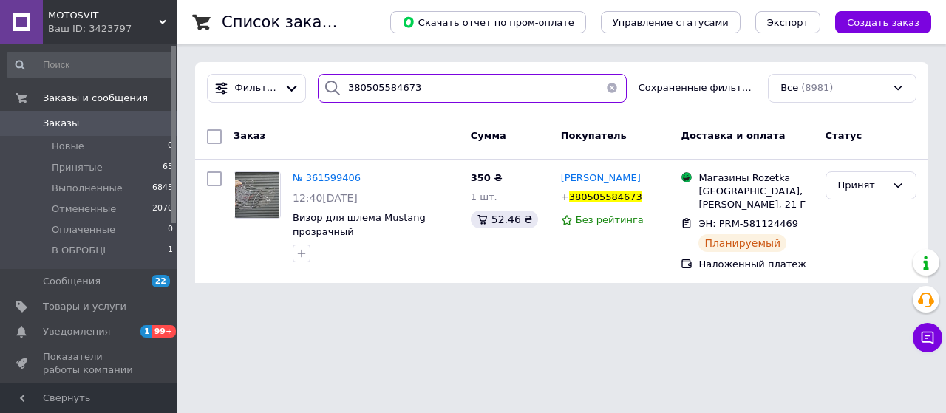
click at [412, 88] on input "380505584673" at bounding box center [472, 88] width 309 height 29
paste input "976876370"
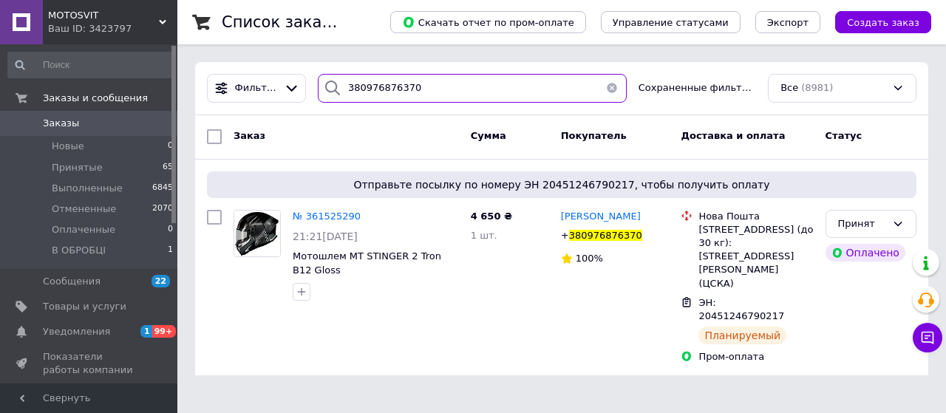
click at [412, 74] on input "380976876370" at bounding box center [472, 88] width 309 height 29
paste input "20451246790217"
click at [351, 88] on input "20451246790217" at bounding box center [472, 88] width 309 height 29
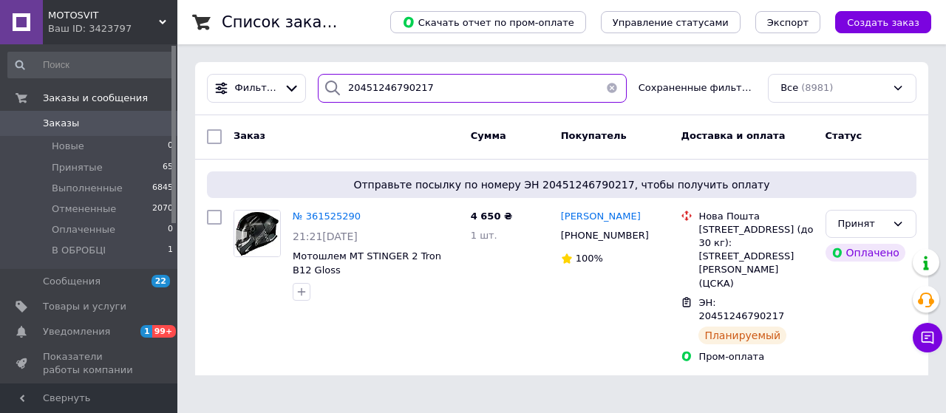
click at [351, 88] on input "20451246790217" at bounding box center [472, 88] width 309 height 29
paste input "380974004906"
type input "380974004906"
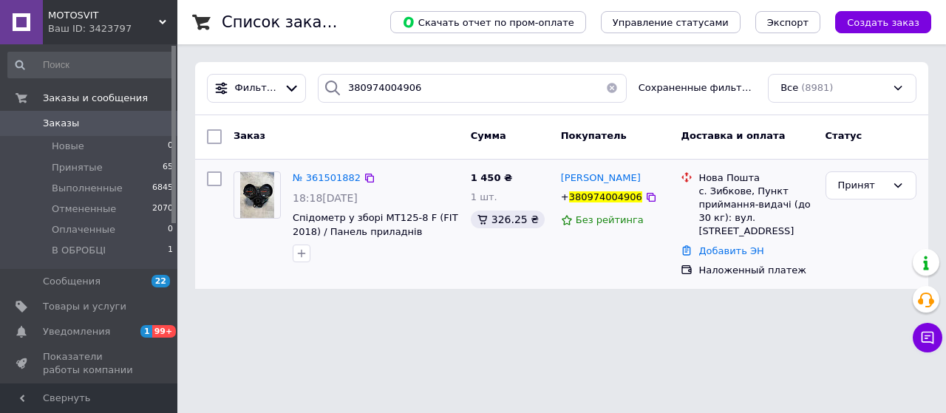
click at [747, 257] on div "Добавить ЭН" at bounding box center [755, 252] width 120 height 20
click at [744, 252] on link "Добавить ЭН" at bounding box center [730, 250] width 65 height 11
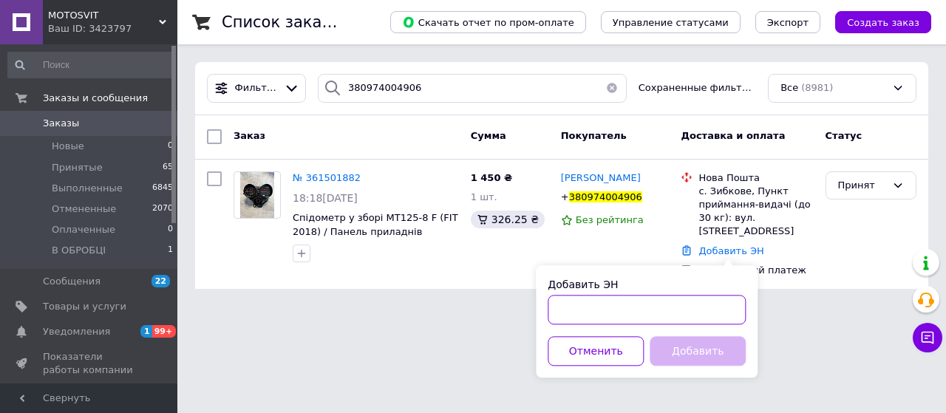
click at [671, 298] on input "Добавить ЭН" at bounding box center [647, 310] width 198 height 30
paste input "20451247162436"
type input "20451247162436"
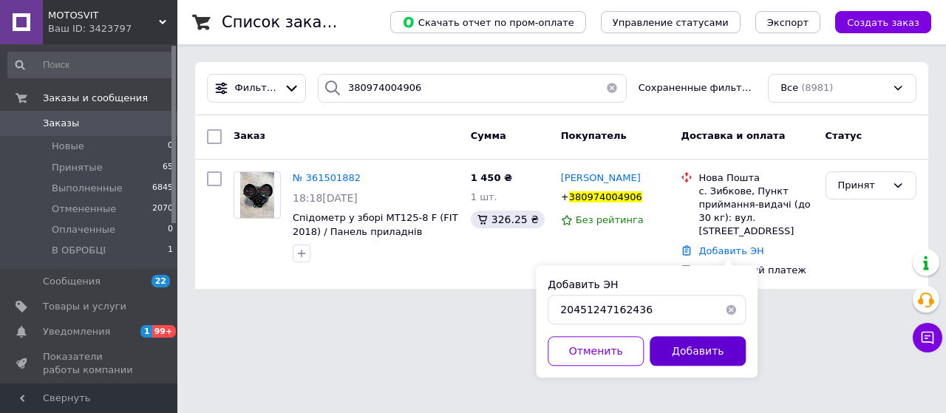
click at [667, 348] on button "Добавить" at bounding box center [698, 351] width 96 height 30
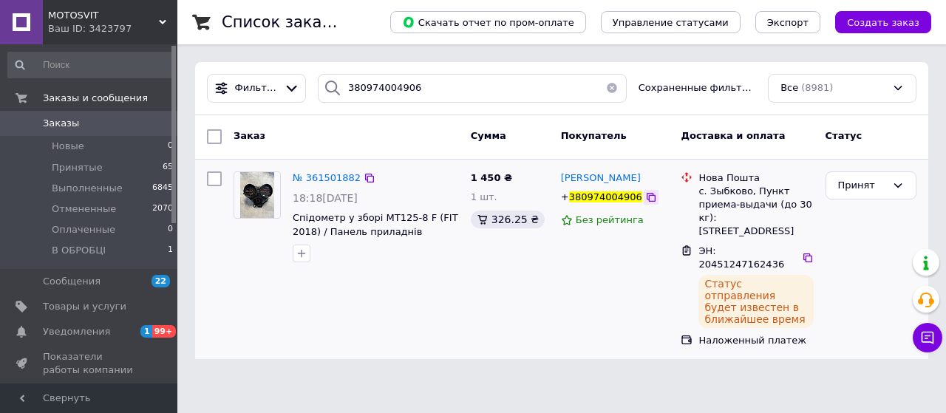
click at [645, 194] on icon at bounding box center [651, 197] width 12 height 12
click at [802, 252] on icon at bounding box center [808, 258] width 12 height 12
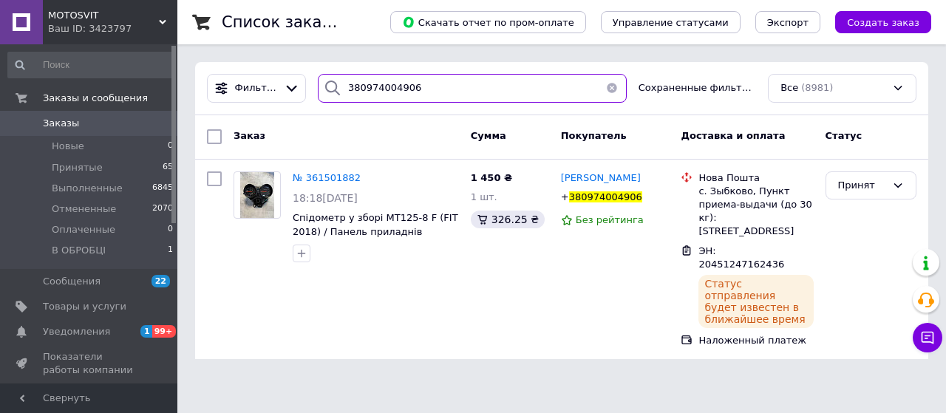
click at [398, 84] on input "380974004906" at bounding box center [472, 88] width 309 height 29
paste input "687160453"
type input "380687160453"
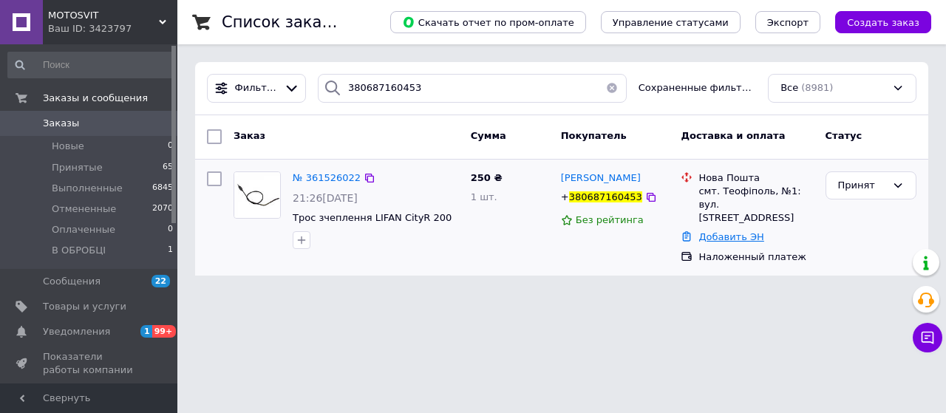
click at [711, 231] on link "Добавить ЭН" at bounding box center [730, 236] width 65 height 11
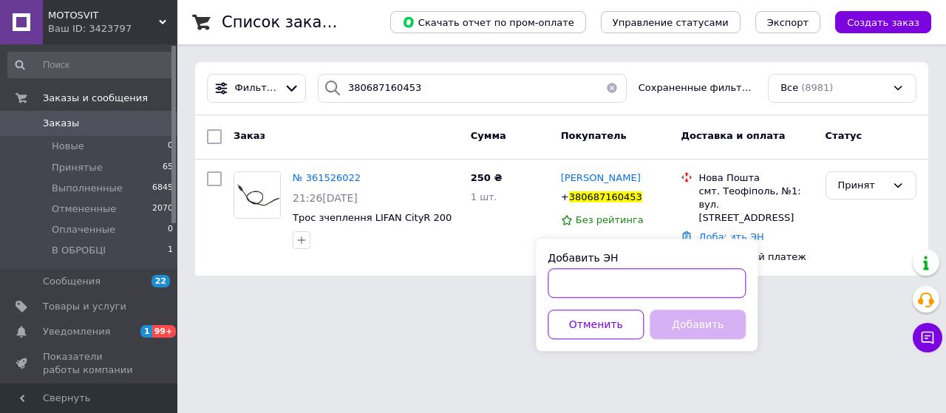
click at [681, 290] on input "Добавить ЭН" at bounding box center [647, 283] width 198 height 30
paste input "20451246808243"
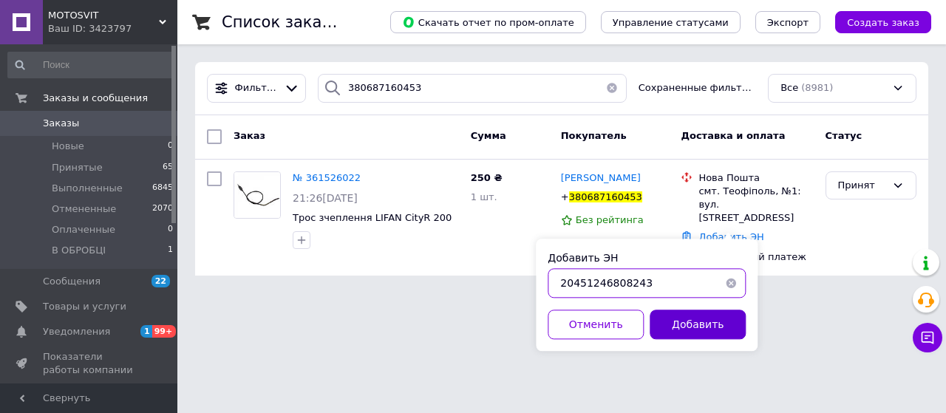
type input "20451246808243"
click at [698, 320] on button "Добавить" at bounding box center [698, 325] width 96 height 30
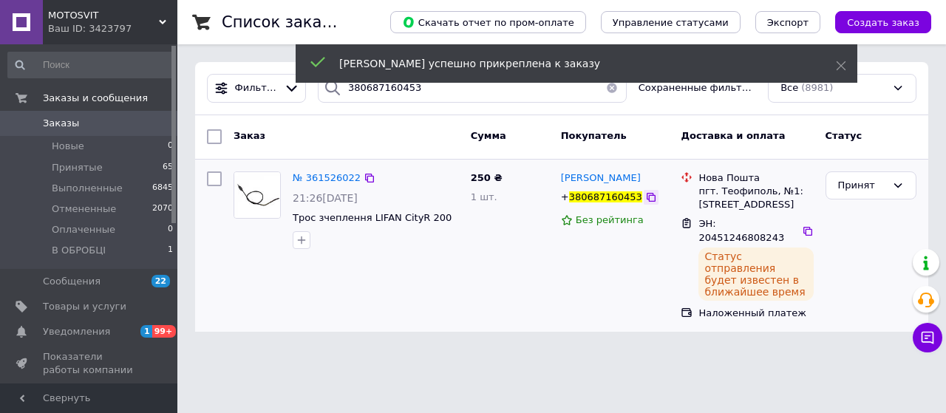
click at [645, 200] on icon at bounding box center [651, 197] width 12 height 12
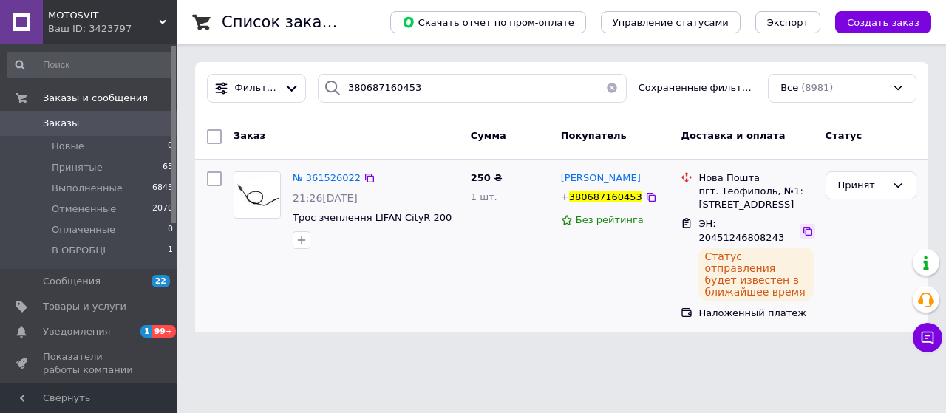
click at [802, 225] on icon at bounding box center [808, 231] width 12 height 12
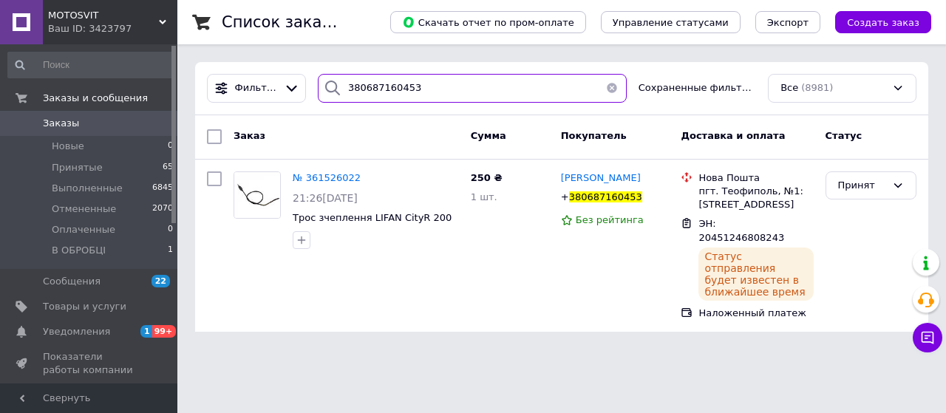
click at [409, 97] on input "380687160453" at bounding box center [472, 88] width 309 height 29
paste input "963133535"
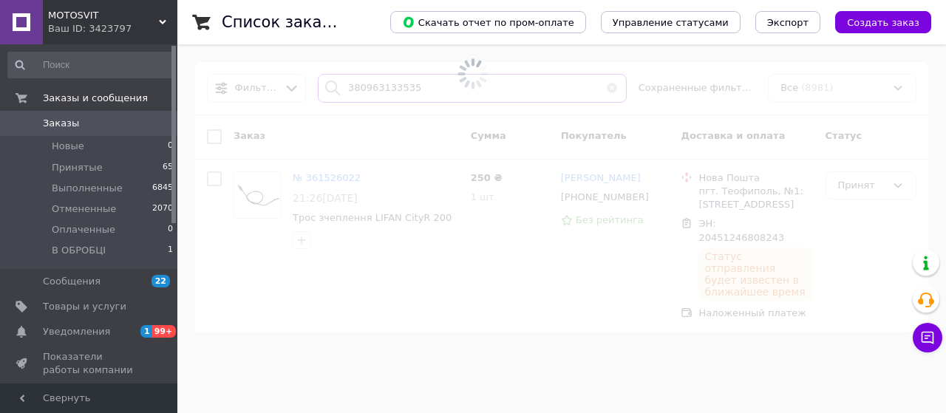
type input "380963133535"
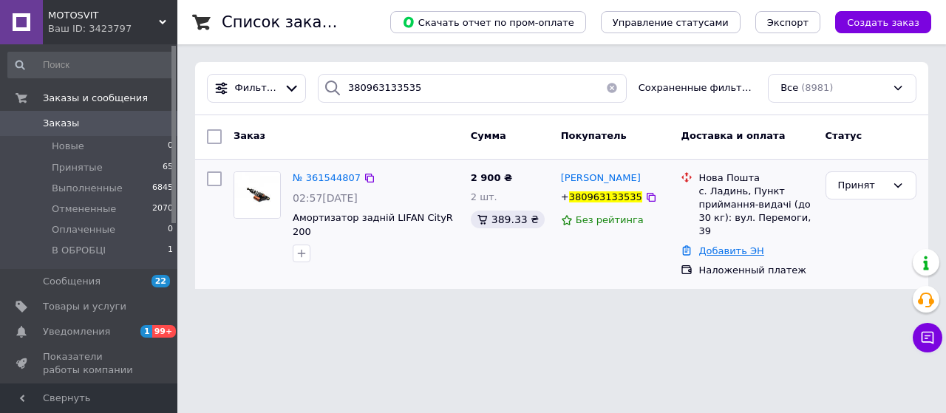
click at [726, 243] on div "Добавить ЭН" at bounding box center [755, 252] width 120 height 20
click at [726, 245] on link "Добавить ЭН" at bounding box center [730, 250] width 65 height 11
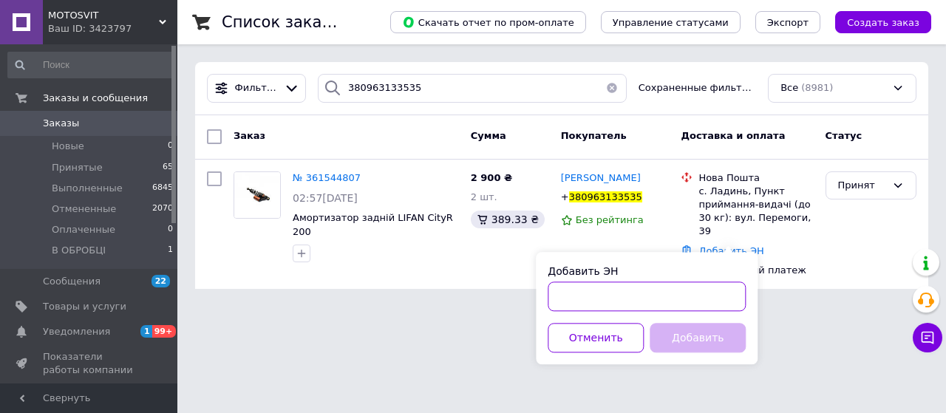
click at [690, 298] on input "Добавить ЭН" at bounding box center [647, 297] width 198 height 30
paste input "20451246809801"
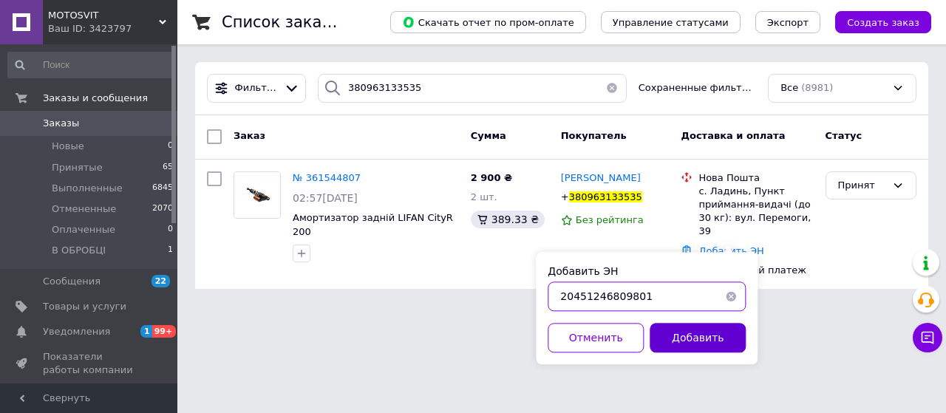
type input "20451246809801"
click at [694, 338] on button "Добавить" at bounding box center [698, 338] width 96 height 30
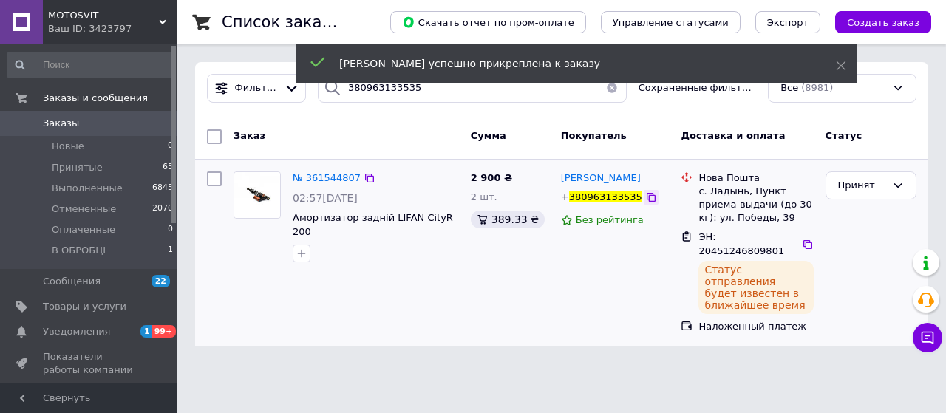
click at [645, 199] on icon at bounding box center [651, 197] width 12 height 12
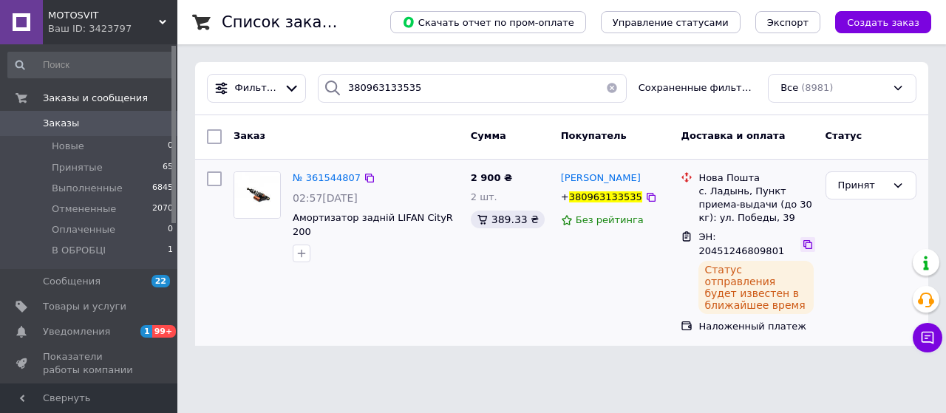
click at [802, 239] on icon at bounding box center [808, 245] width 12 height 12
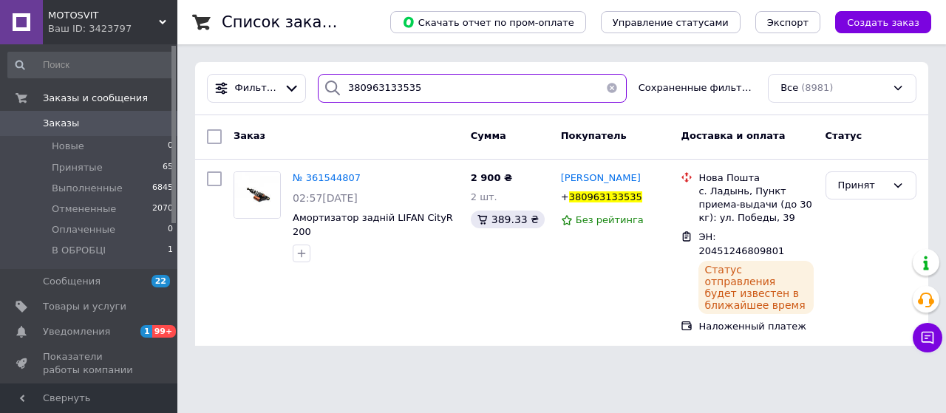
click at [375, 78] on input "380963133535" at bounding box center [472, 88] width 309 height 29
click at [399, 91] on input "380963133535" at bounding box center [472, 88] width 309 height 29
paste input "635543617"
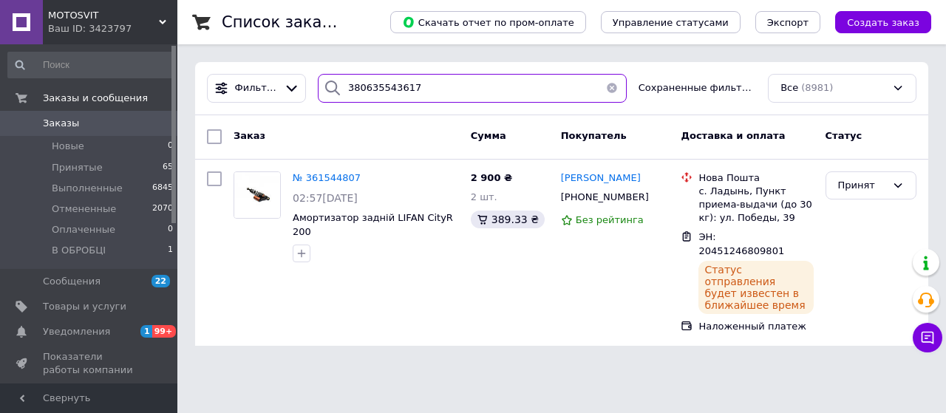
type input "380635543617"
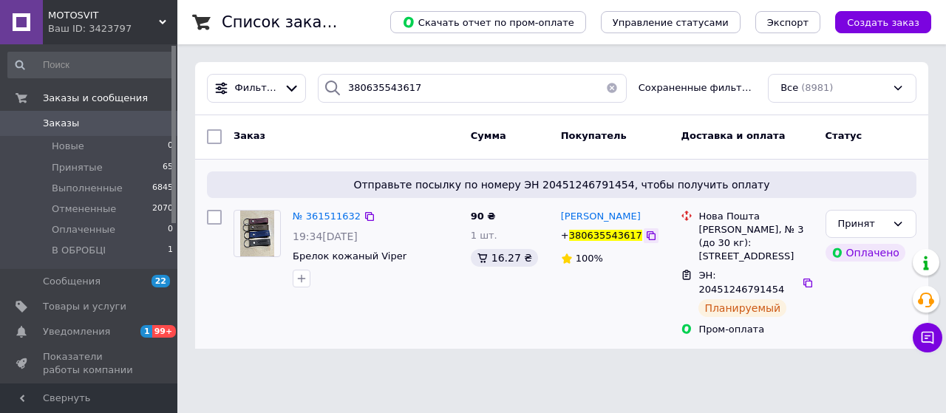
click at [645, 236] on icon at bounding box center [651, 236] width 12 height 12
click at [645, 237] on icon at bounding box center [651, 236] width 12 height 12
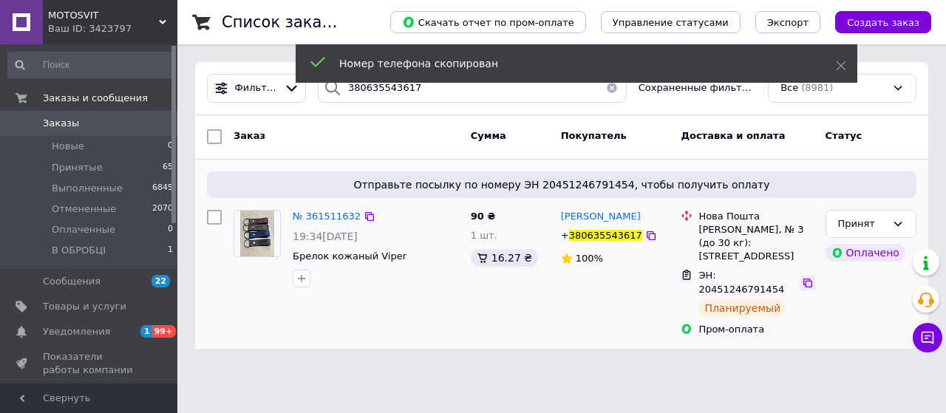
click at [804, 277] on icon at bounding box center [808, 283] width 12 height 12
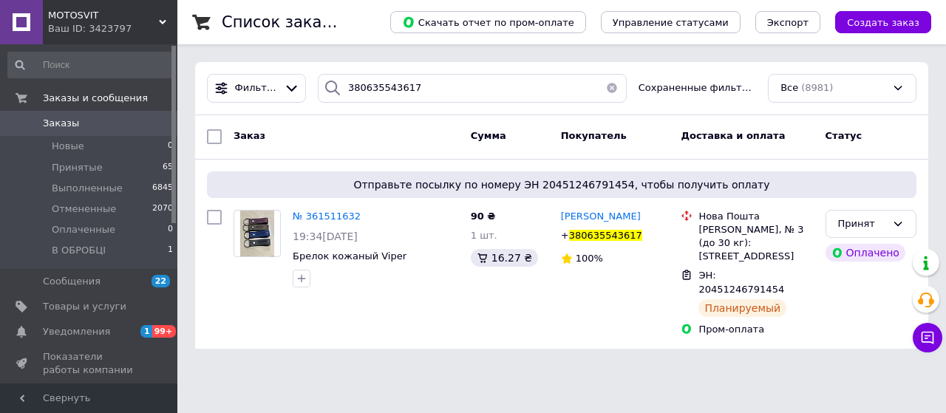
click at [136, 123] on span "Заказы" at bounding box center [90, 123] width 94 height 13
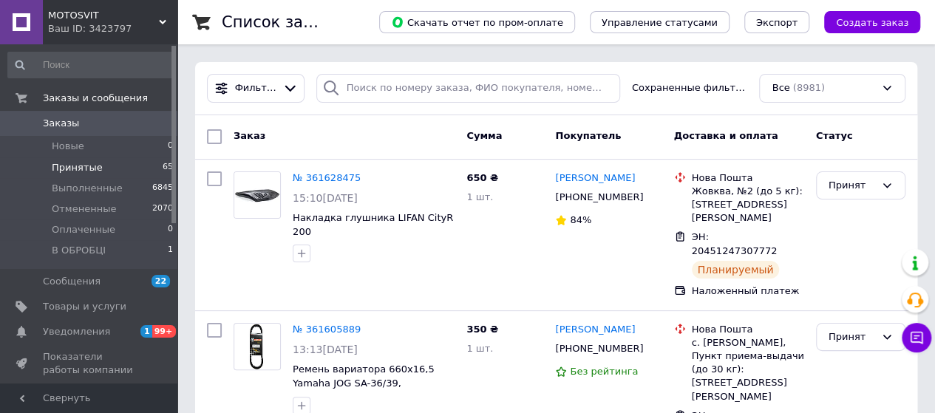
click at [103, 169] on li "Принятые 65" at bounding box center [91, 167] width 182 height 21
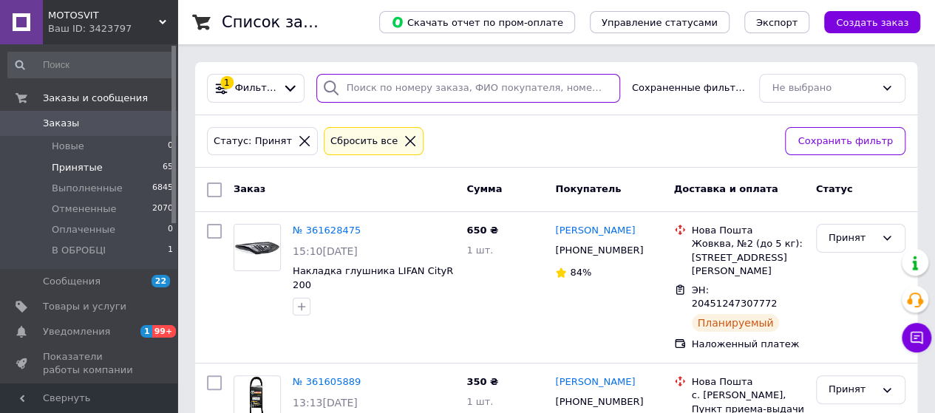
click at [372, 98] on input "search" at bounding box center [468, 88] width 304 height 29
paste input "380969553982"
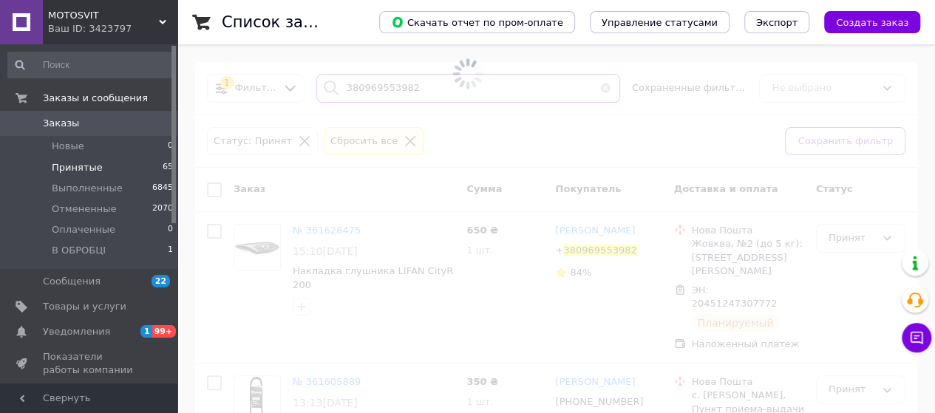
type input "380969553982"
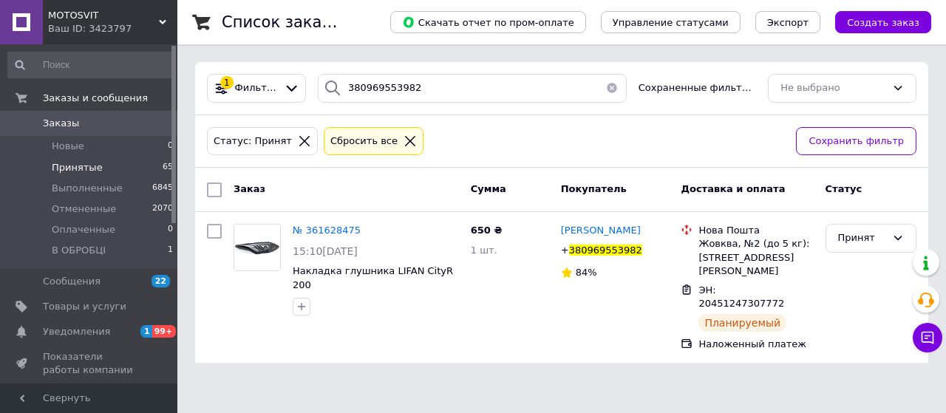
click at [139, 117] on span "0" at bounding box center [157, 123] width 41 height 13
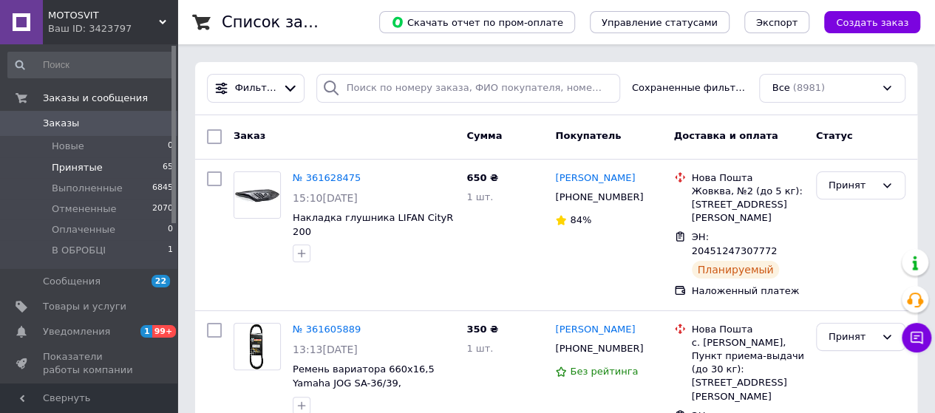
click at [109, 170] on li "Принятые 65" at bounding box center [91, 167] width 182 height 21
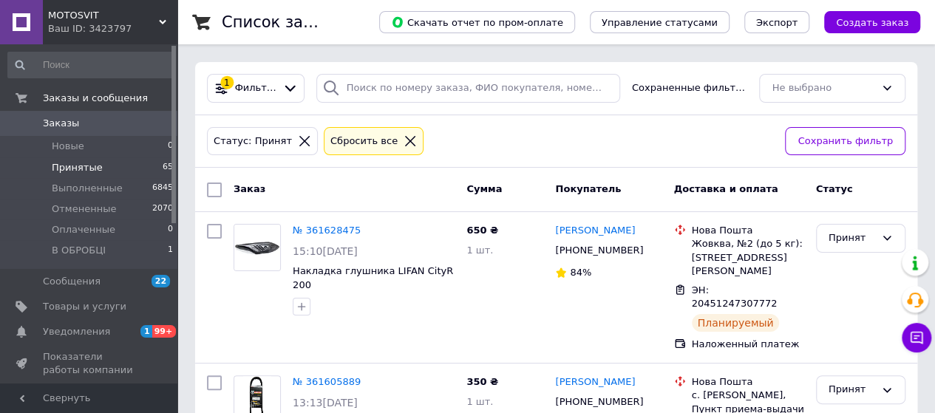
click at [120, 174] on li "Принятые 65" at bounding box center [91, 167] width 182 height 21
click at [108, 129] on span "Заказы" at bounding box center [90, 123] width 94 height 13
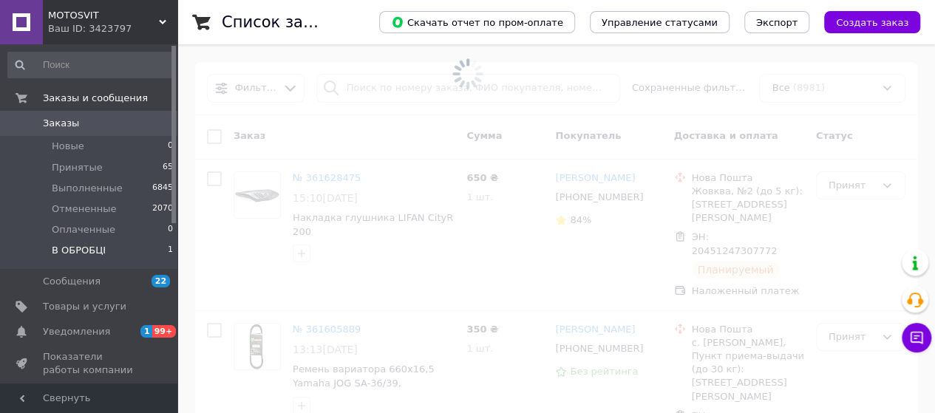
click at [121, 255] on li "В ОБРОБЦІ 1" at bounding box center [91, 254] width 182 height 28
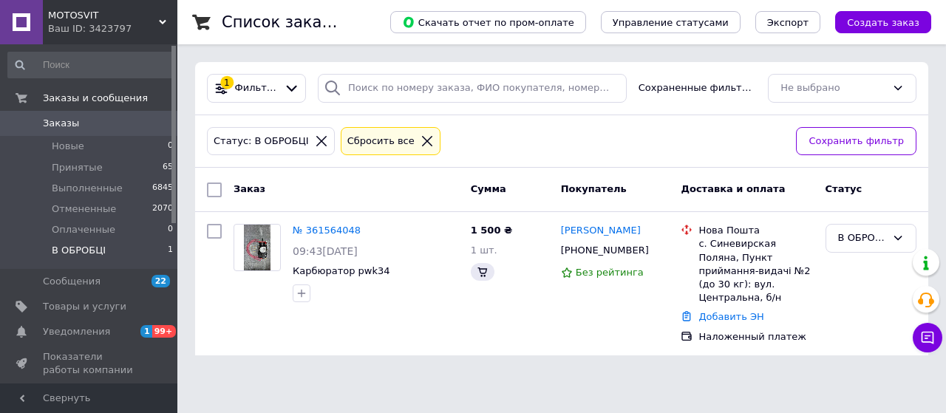
click at [126, 253] on li "В ОБРОБЦІ 1" at bounding box center [91, 254] width 182 height 28
click at [652, 246] on icon at bounding box center [658, 251] width 12 height 12
click at [102, 119] on span "Заказы" at bounding box center [90, 123] width 94 height 13
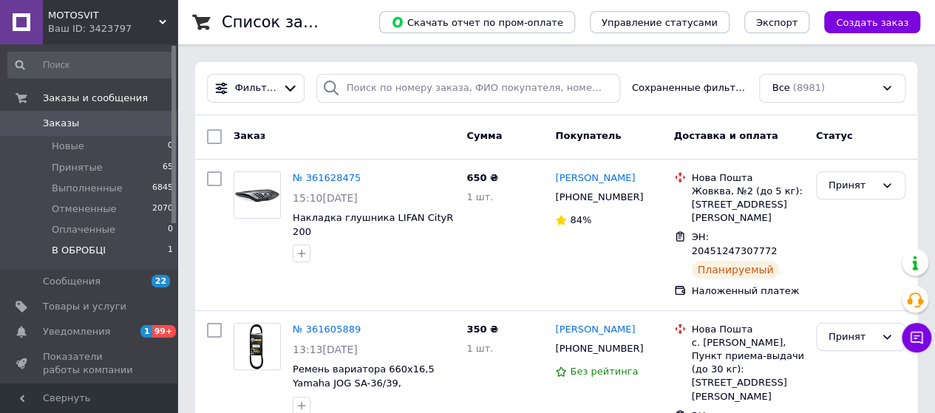
click at [157, 254] on li "В ОБРОБЦІ 1" at bounding box center [91, 254] width 182 height 28
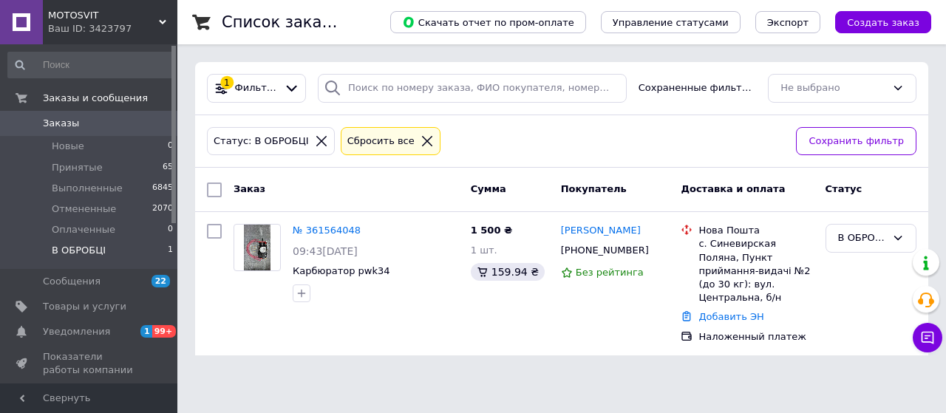
click at [144, 117] on span "0" at bounding box center [157, 123] width 41 height 13
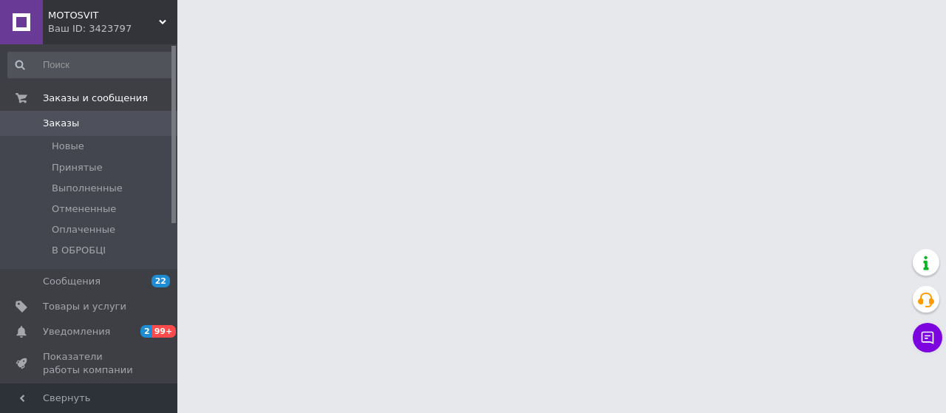
click at [84, 119] on span "Заказы" at bounding box center [90, 123] width 94 height 13
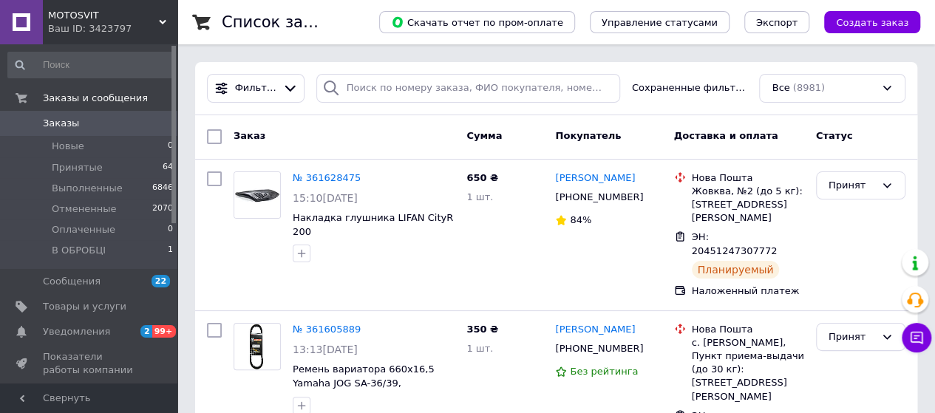
click at [80, 119] on span "Заказы" at bounding box center [90, 123] width 94 height 13
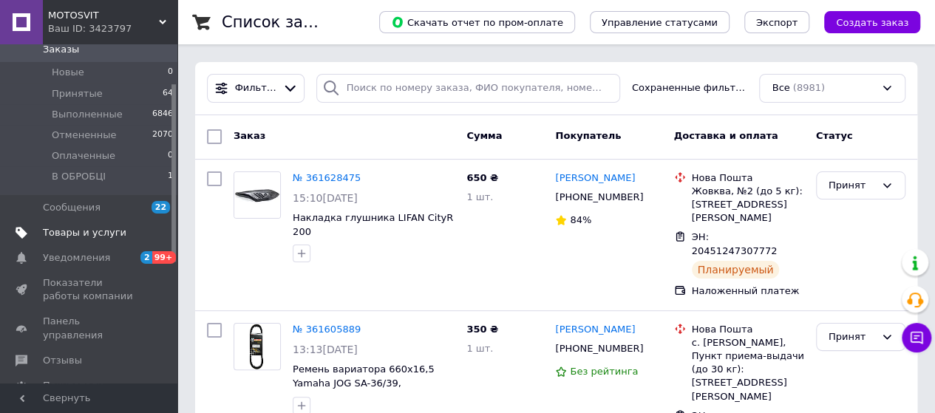
click at [66, 228] on span "Товары и услуги" at bounding box center [85, 232] width 84 height 13
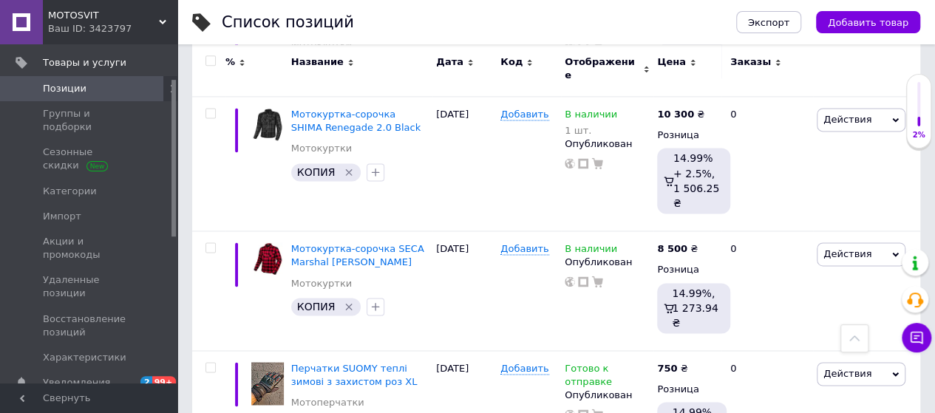
scroll to position [1256, 0]
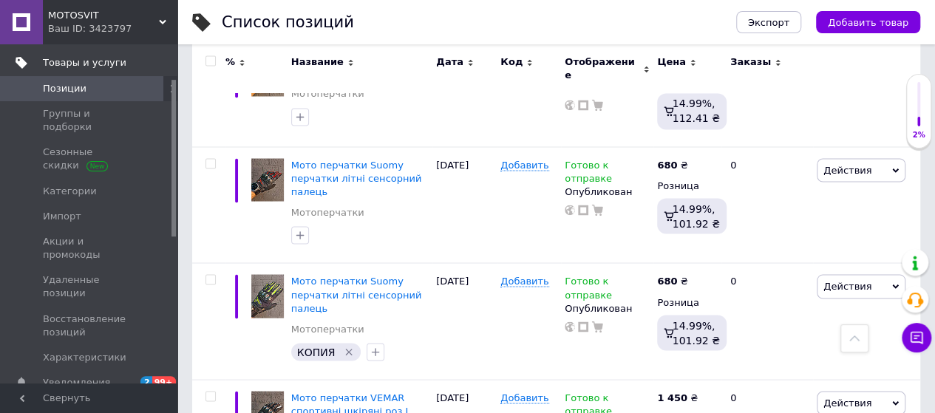
click at [68, 60] on span "Товары и услуги" at bounding box center [85, 62] width 84 height 13
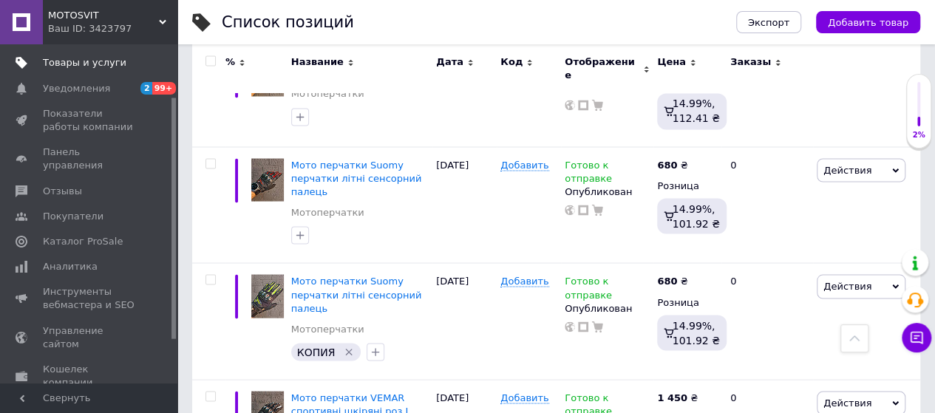
click at [75, 66] on span "Товары и услуги" at bounding box center [85, 62] width 84 height 13
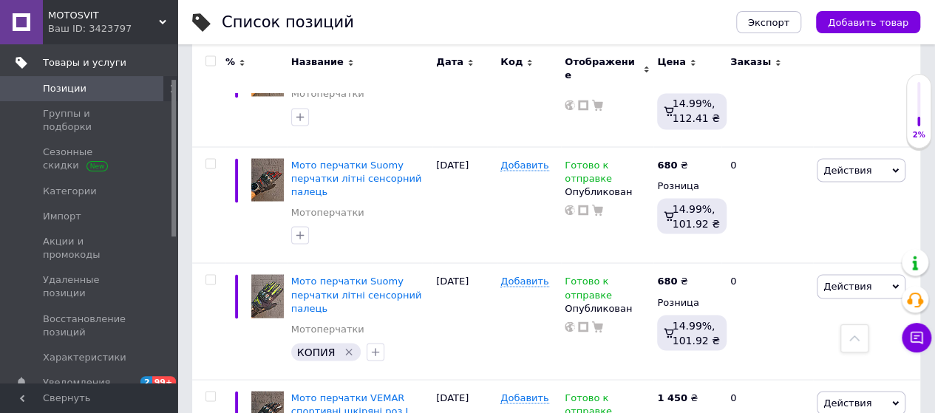
click at [67, 60] on span "Товары и услуги" at bounding box center [85, 62] width 84 height 13
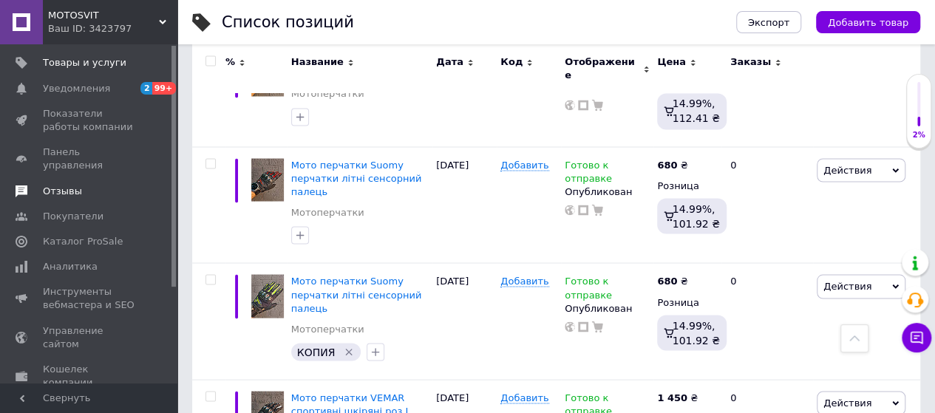
scroll to position [0, 0]
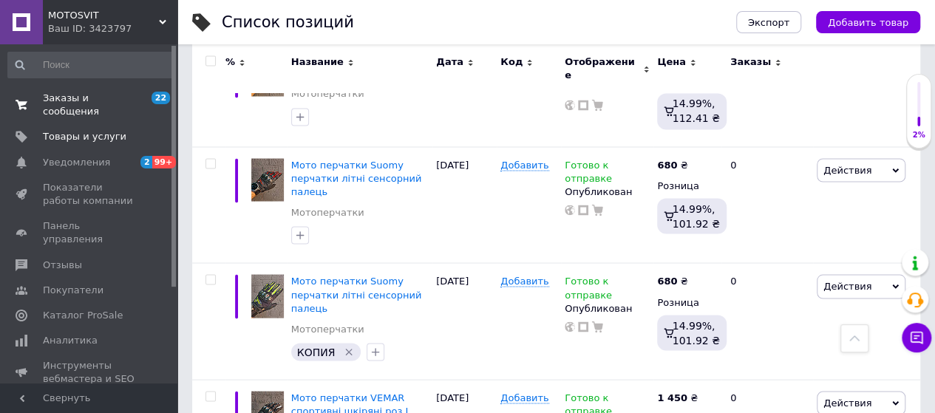
click at [64, 109] on span "Заказы и сообщения" at bounding box center [90, 105] width 94 height 27
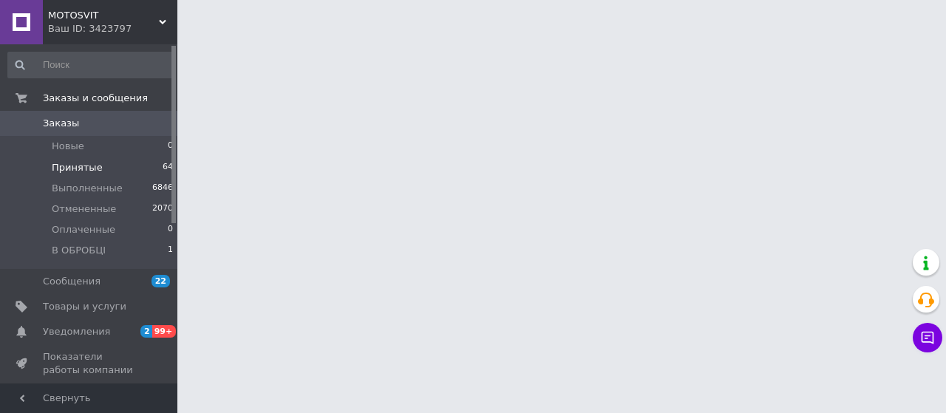
click at [75, 161] on span "Принятые" at bounding box center [77, 167] width 51 height 13
click at [100, 167] on li "Принятые 64" at bounding box center [91, 167] width 182 height 21
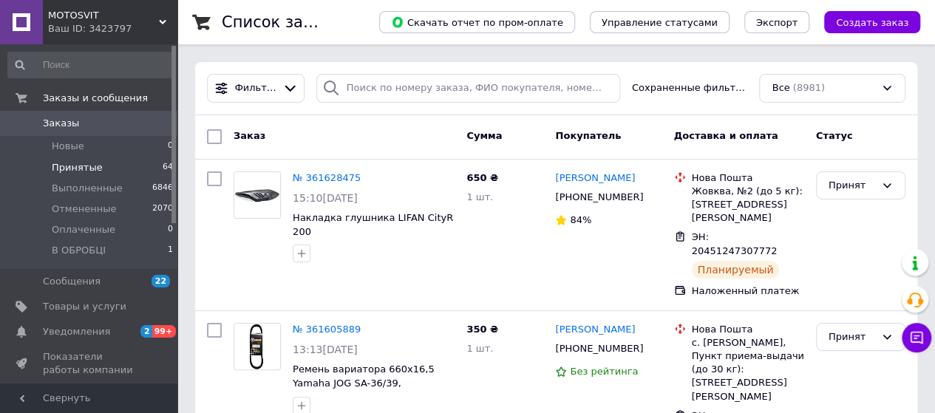
click at [87, 171] on span "Принятые" at bounding box center [77, 167] width 51 height 13
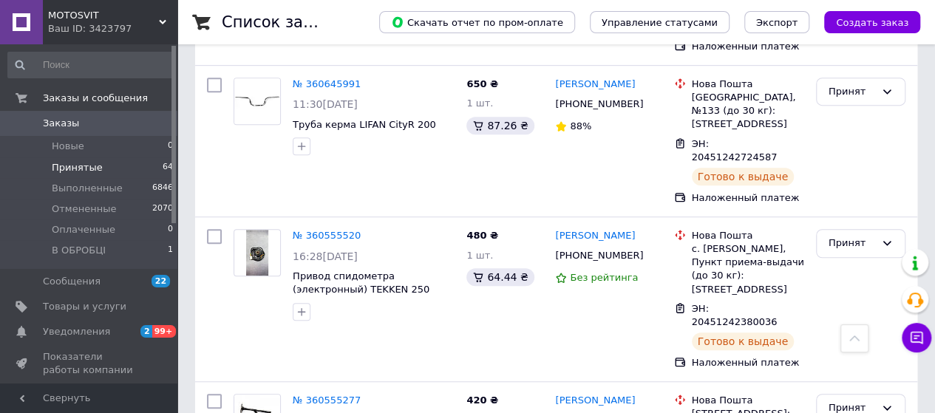
scroll to position [8842, 0]
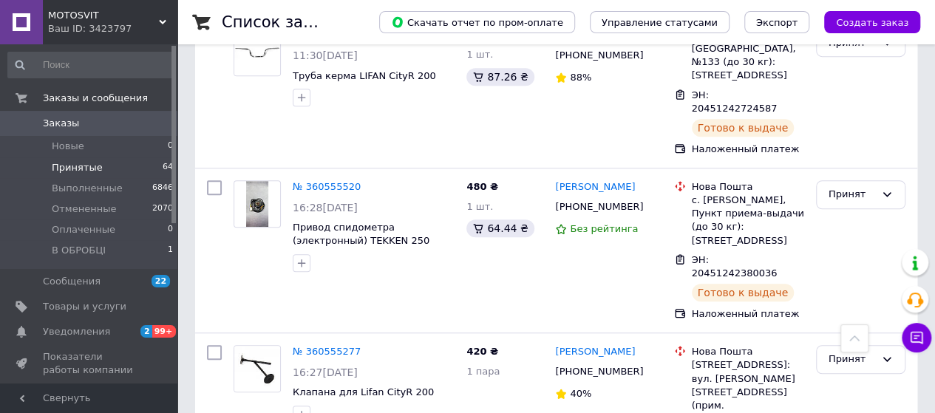
click at [123, 125] on span "Заказы" at bounding box center [90, 123] width 94 height 13
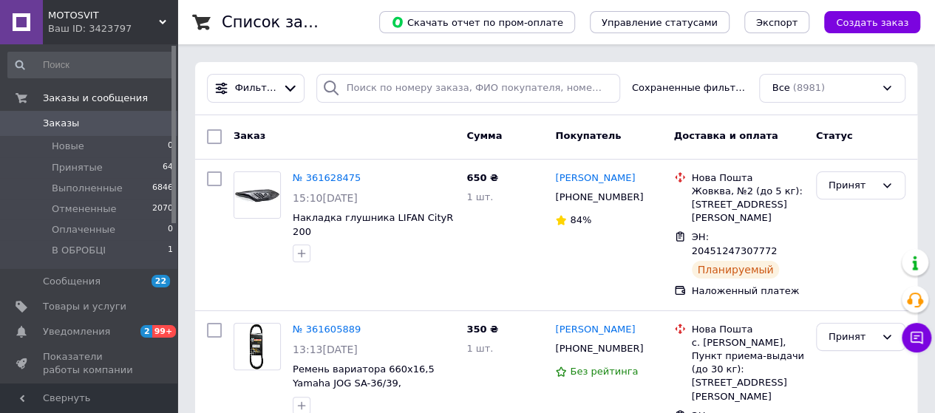
click at [104, 132] on link "Заказы 0" at bounding box center [91, 123] width 182 height 25
click at [90, 171] on span "Принятые" at bounding box center [77, 167] width 51 height 13
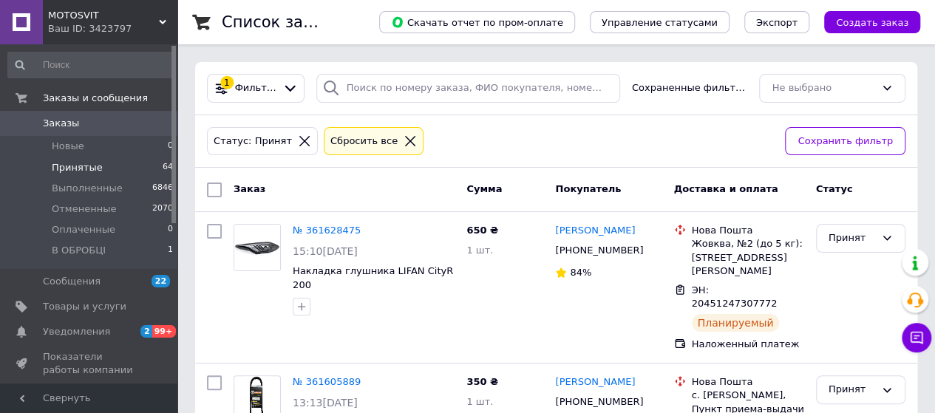
click at [89, 174] on li "Принятые 64" at bounding box center [91, 167] width 182 height 21
click at [71, 168] on span "Принятые" at bounding box center [77, 167] width 51 height 13
click at [69, 127] on span "Заказы" at bounding box center [61, 123] width 36 height 13
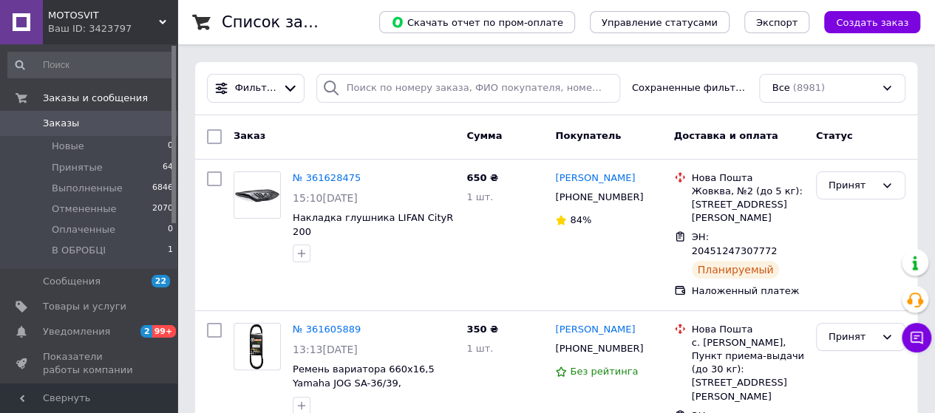
click at [102, 123] on span "Заказы" at bounding box center [90, 123] width 94 height 13
click at [101, 167] on li "Принятые 64" at bounding box center [91, 167] width 182 height 21
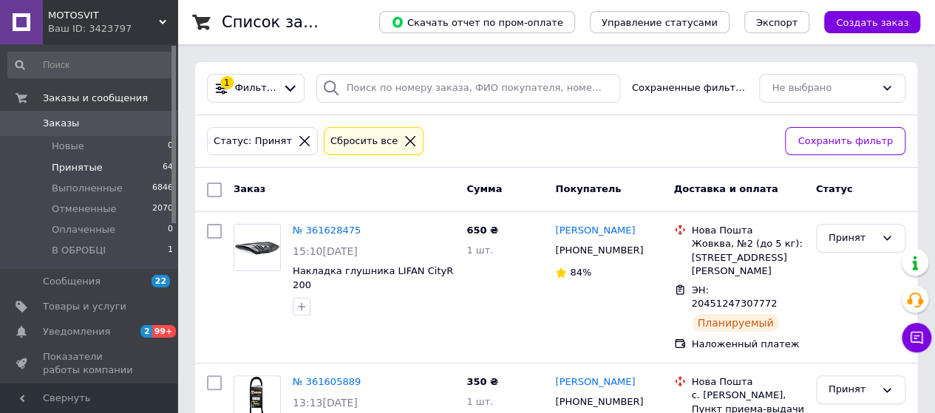
click at [67, 125] on span "Заказы" at bounding box center [61, 123] width 36 height 13
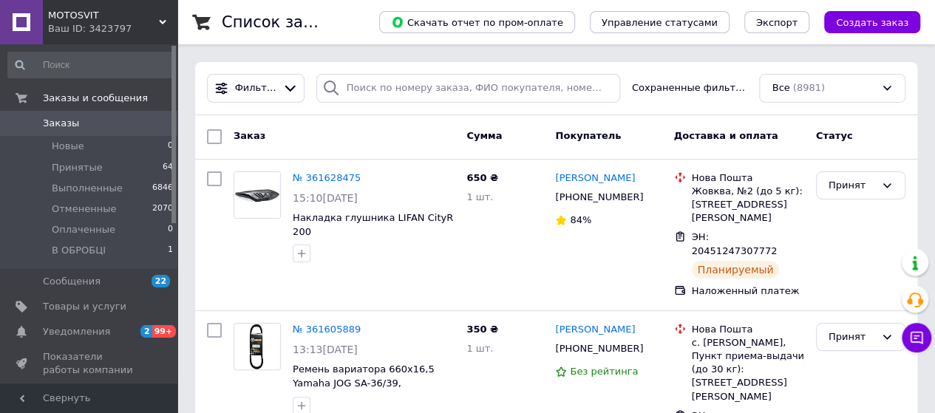
click at [133, 128] on span "Заказы" at bounding box center [90, 123] width 94 height 13
click at [137, 132] on link "Заказы 0" at bounding box center [91, 123] width 182 height 25
drag, startPoint x: 59, startPoint y: 125, endPoint x: 76, endPoint y: 163, distance: 41.3
click at [59, 125] on span "Заказы" at bounding box center [61, 123] width 36 height 13
click at [83, 168] on span "Принятые" at bounding box center [77, 167] width 51 height 13
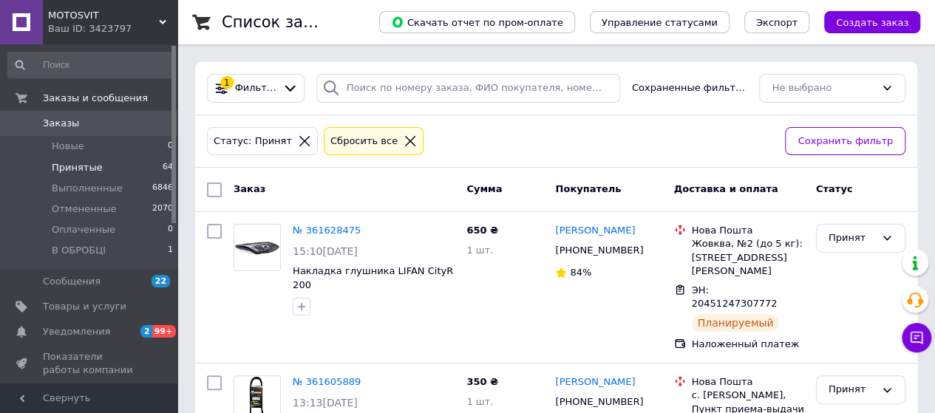
click at [118, 159] on li "Принятые 64" at bounding box center [91, 167] width 182 height 21
click at [119, 168] on li "Принятые 64" at bounding box center [91, 167] width 182 height 21
click at [98, 123] on span "Заказы" at bounding box center [90, 123] width 94 height 13
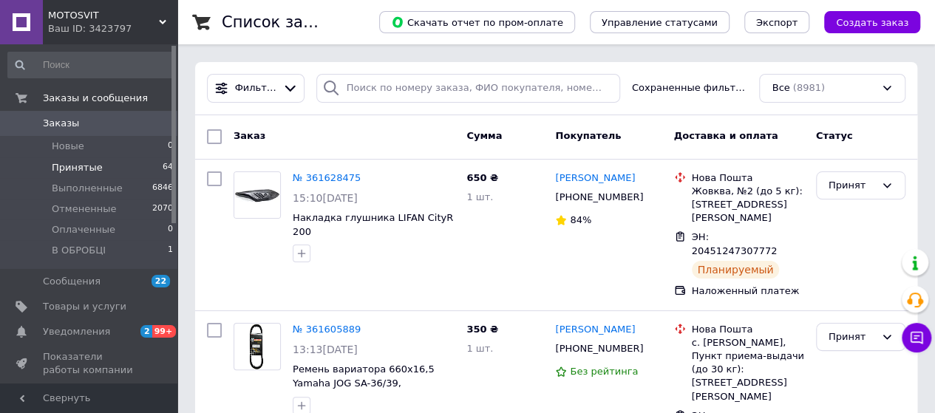
click at [71, 162] on span "Принятые" at bounding box center [77, 167] width 51 height 13
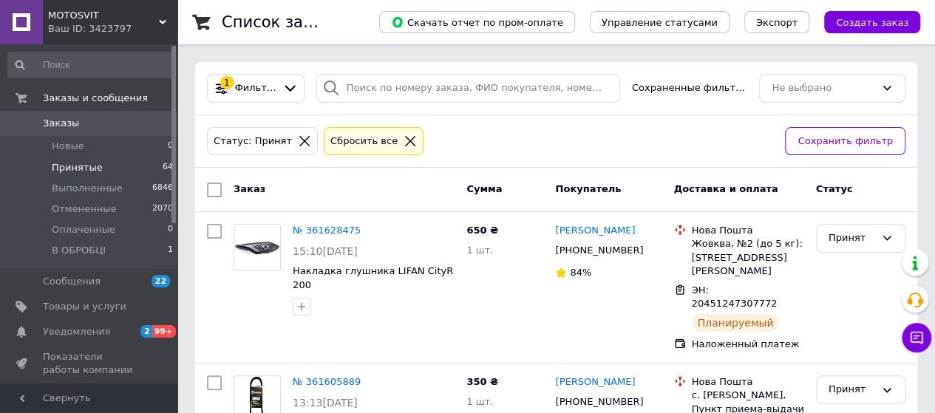
click at [143, 128] on span "0" at bounding box center [157, 123] width 41 height 13
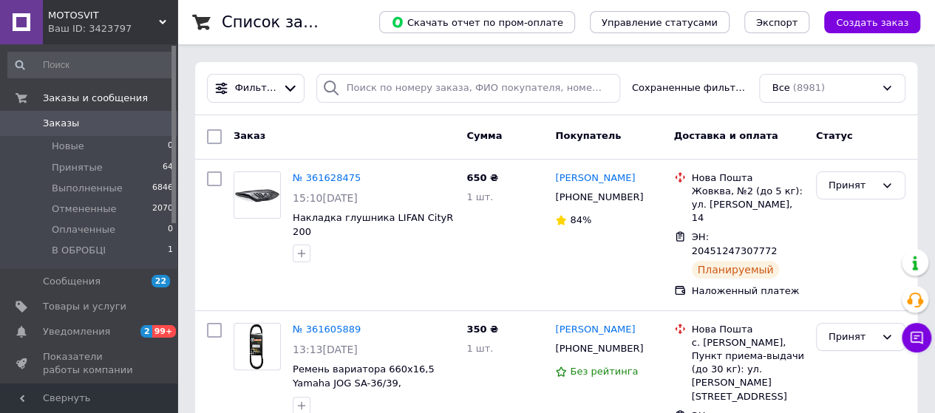
click at [115, 125] on span "Заказы" at bounding box center [90, 123] width 94 height 13
click at [109, 172] on li "Принятые 64" at bounding box center [91, 167] width 182 height 21
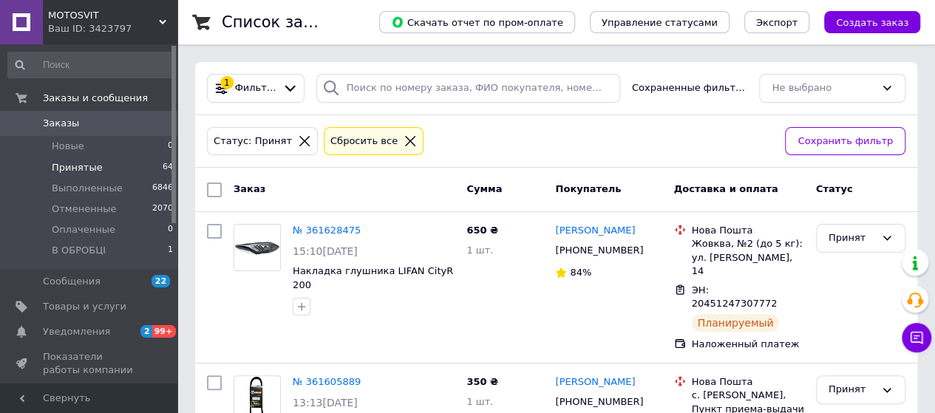
click at [126, 117] on span "Заказы" at bounding box center [90, 123] width 94 height 13
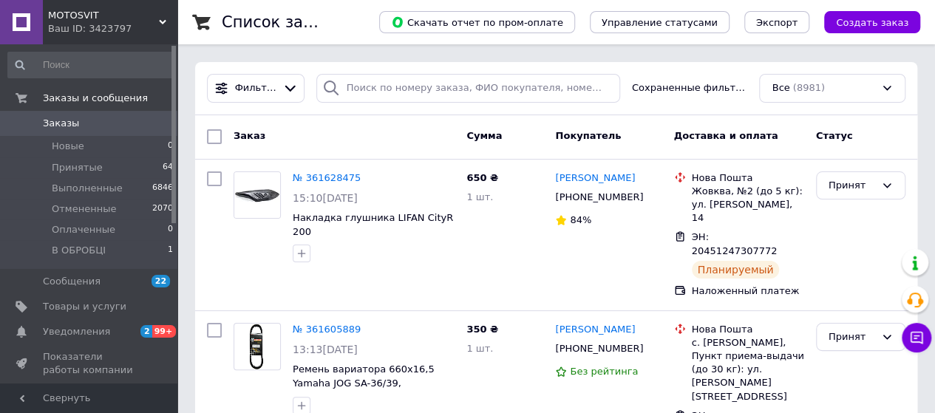
click at [103, 128] on span "Заказы" at bounding box center [90, 123] width 94 height 13
click at [65, 120] on span "Заказы" at bounding box center [61, 123] width 36 height 13
click at [108, 106] on link "Заказы и сообщения" at bounding box center [91, 98] width 182 height 25
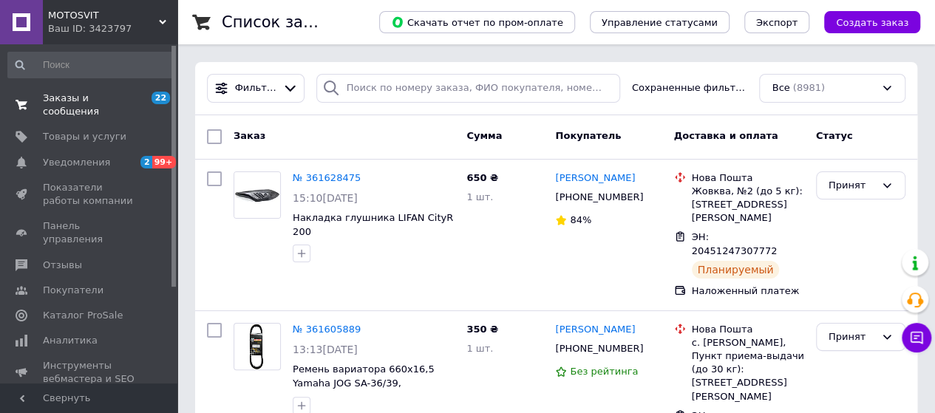
click at [87, 100] on span "Заказы и сообщения" at bounding box center [90, 105] width 94 height 27
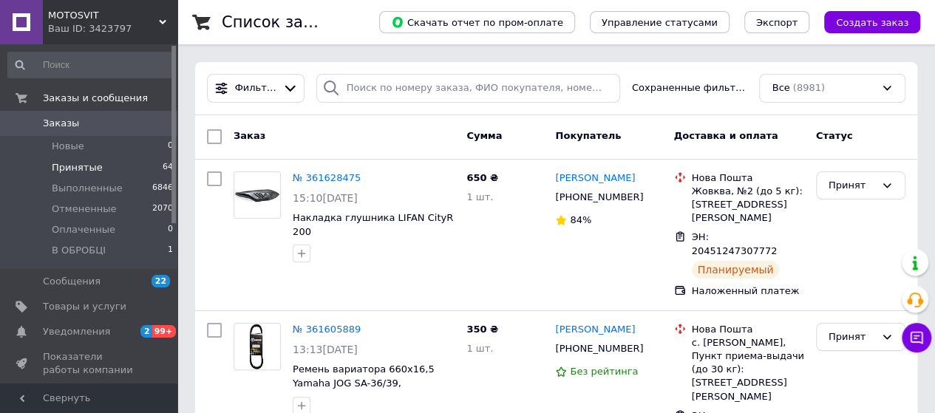
click at [81, 165] on span "Принятые" at bounding box center [77, 167] width 51 height 13
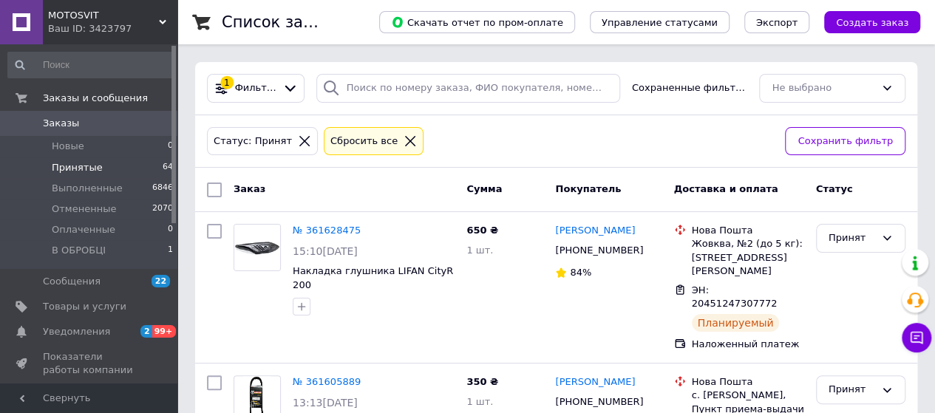
click at [84, 164] on span "Принятые" at bounding box center [77, 167] width 51 height 13
click at [64, 126] on span "Заказы" at bounding box center [61, 123] width 36 height 13
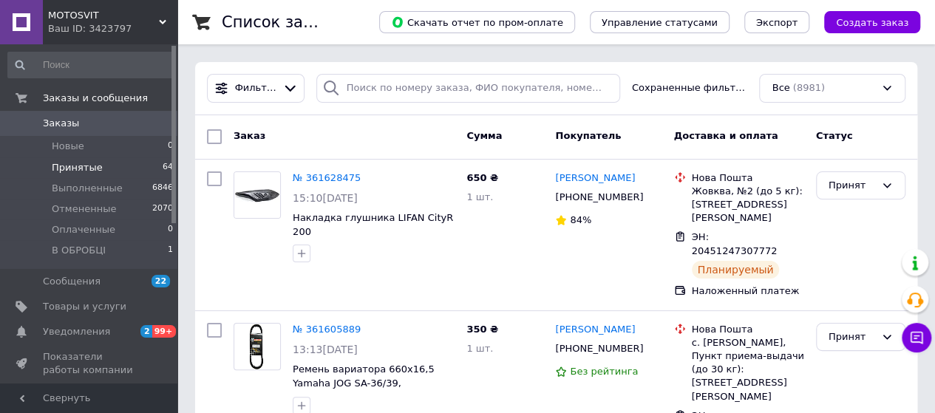
click at [95, 168] on span "Принятые" at bounding box center [77, 167] width 51 height 13
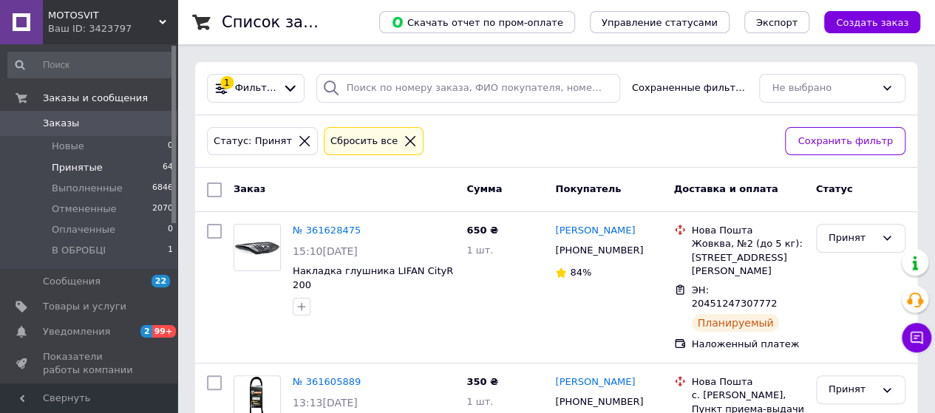
click at [117, 169] on li "Принятые 64" at bounding box center [91, 167] width 182 height 21
drag, startPoint x: 117, startPoint y: 161, endPoint x: 226, endPoint y: 12, distance: 185.0
click at [116, 161] on li "Принятые 64" at bounding box center [91, 167] width 182 height 21
click at [69, 166] on span "Принятые" at bounding box center [77, 167] width 51 height 13
click at [129, 121] on span "Заказы" at bounding box center [90, 123] width 94 height 13
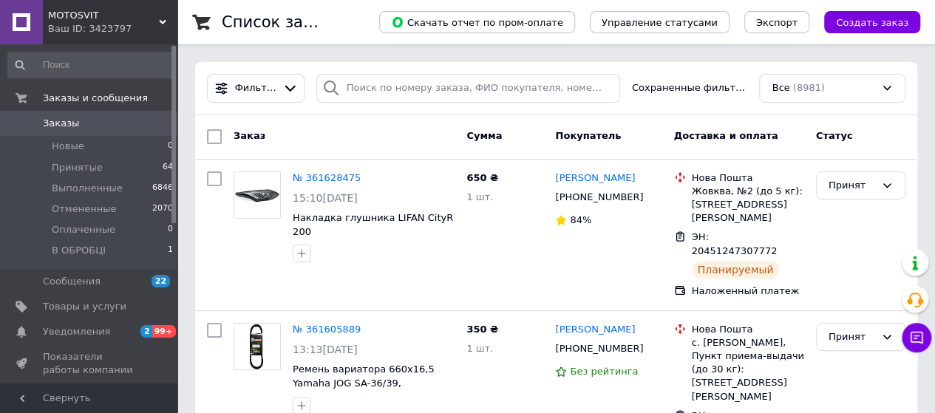
click at [113, 120] on span "Заказы" at bounding box center [90, 123] width 94 height 13
click at [67, 126] on span "Заказы" at bounding box center [61, 123] width 36 height 13
click at [82, 123] on span "Заказы" at bounding box center [90, 123] width 94 height 13
click at [111, 124] on span "Заказы" at bounding box center [90, 123] width 94 height 13
click at [117, 162] on li "Принятые 63" at bounding box center [91, 167] width 182 height 21
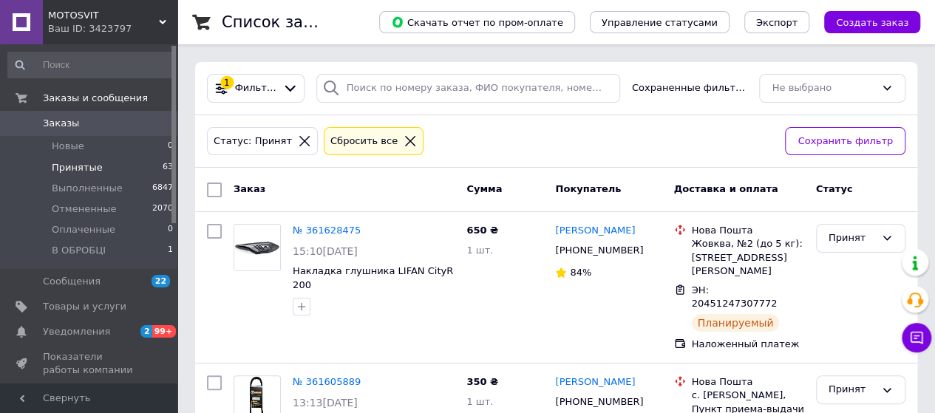
click at [65, 164] on span "Принятые" at bounding box center [77, 167] width 51 height 13
click at [109, 129] on span "Заказы" at bounding box center [90, 123] width 94 height 13
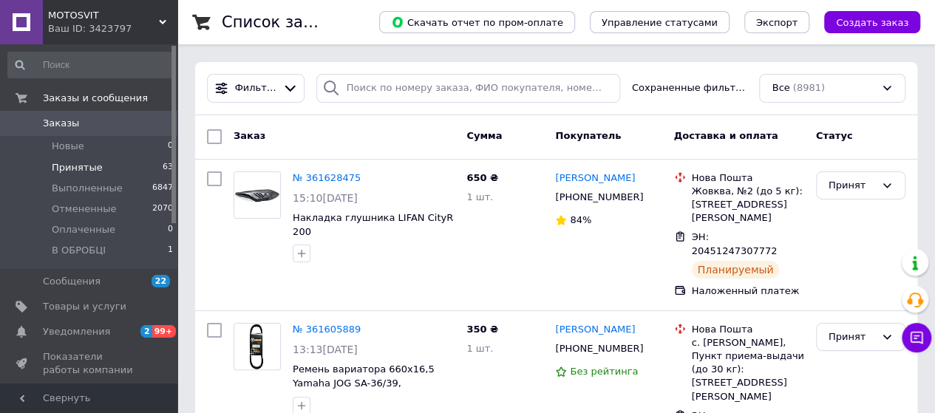
click at [95, 174] on li "Принятые 63" at bounding box center [91, 167] width 182 height 21
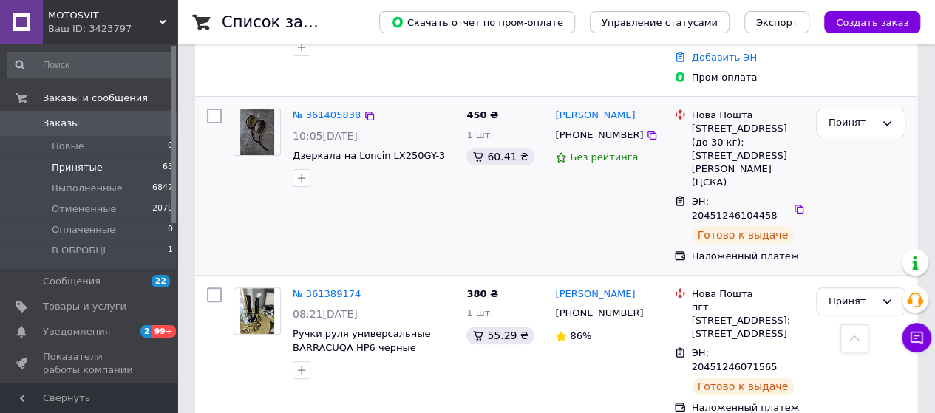
scroll to position [3399, 0]
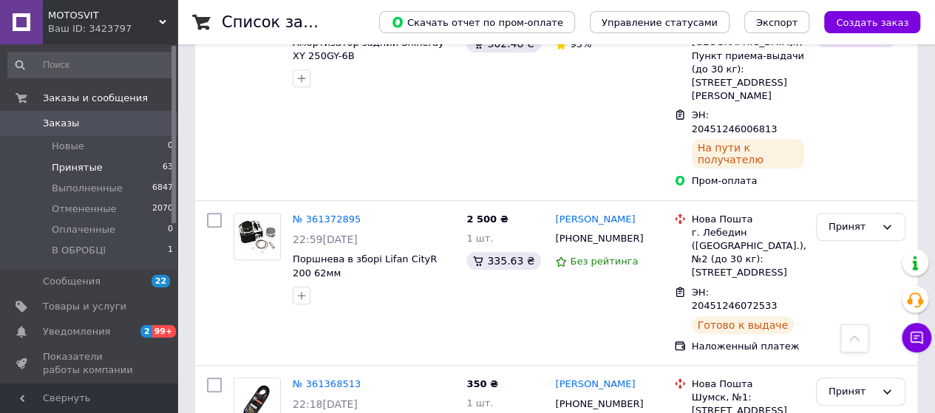
click at [108, 131] on link "Заказы 0" at bounding box center [91, 123] width 182 height 25
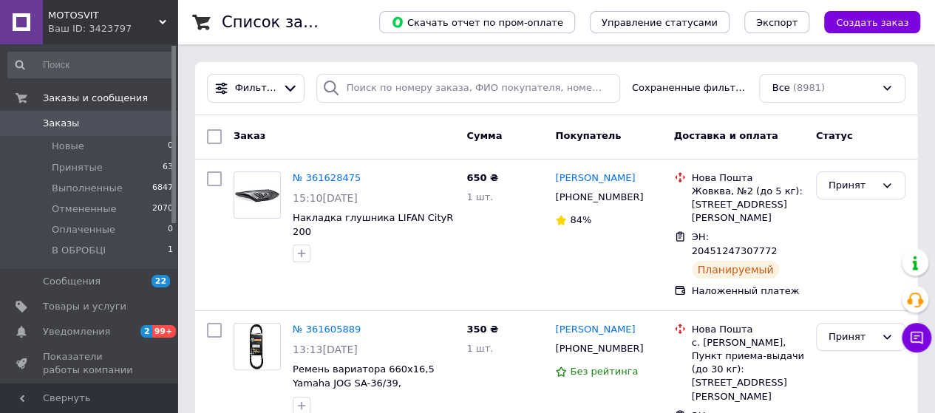
click at [90, 126] on span "Заказы" at bounding box center [90, 123] width 94 height 13
click at [86, 128] on span "Заказы" at bounding box center [90, 123] width 94 height 13
click at [95, 122] on span "Заказы" at bounding box center [90, 123] width 94 height 13
click at [98, 168] on li "Принятые 63" at bounding box center [91, 167] width 182 height 21
click at [110, 168] on li "Принятые 63" at bounding box center [91, 167] width 182 height 21
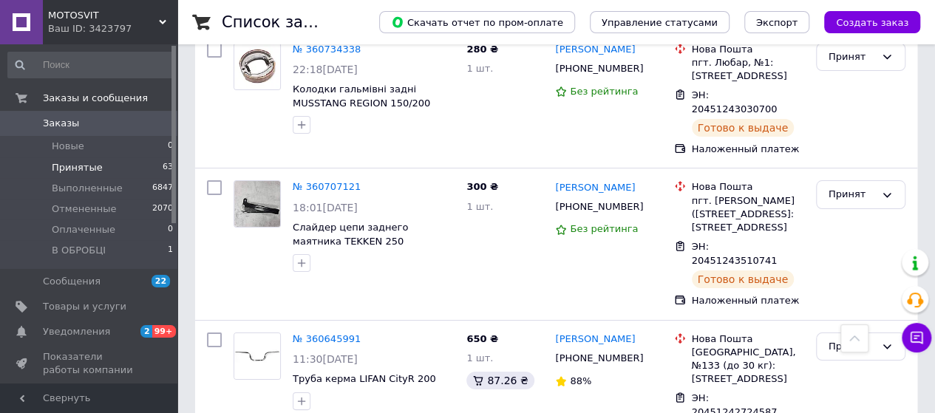
scroll to position [8681, 0]
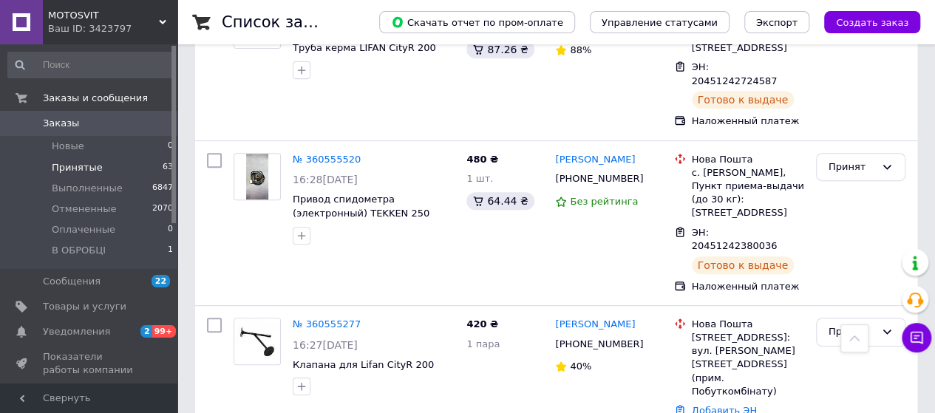
click at [145, 124] on span "0" at bounding box center [157, 123] width 41 height 13
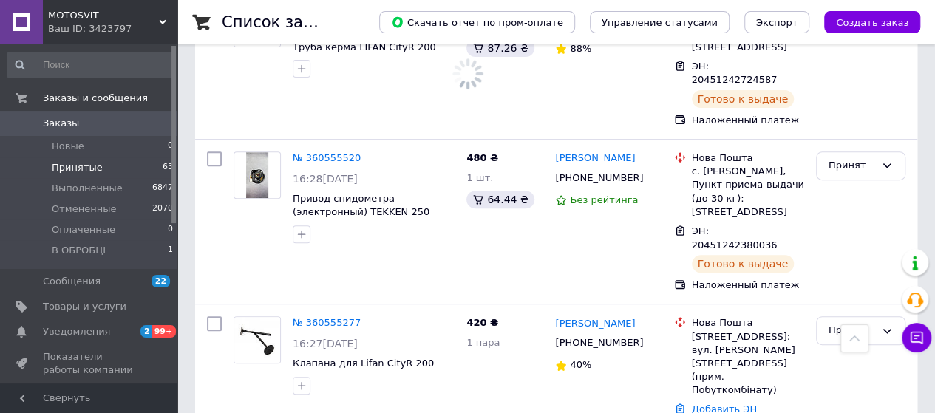
click at [110, 168] on li "Принятые 63" at bounding box center [91, 167] width 182 height 21
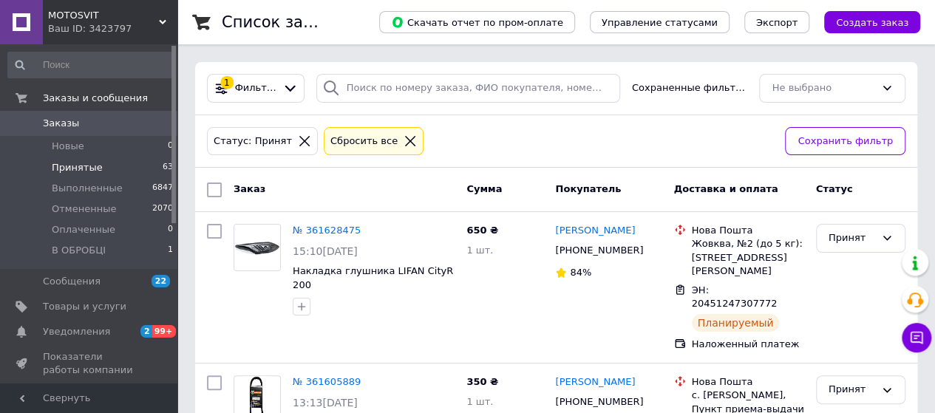
click at [77, 165] on span "Принятые" at bounding box center [77, 167] width 51 height 13
click at [55, 128] on span "Заказы" at bounding box center [61, 123] width 36 height 13
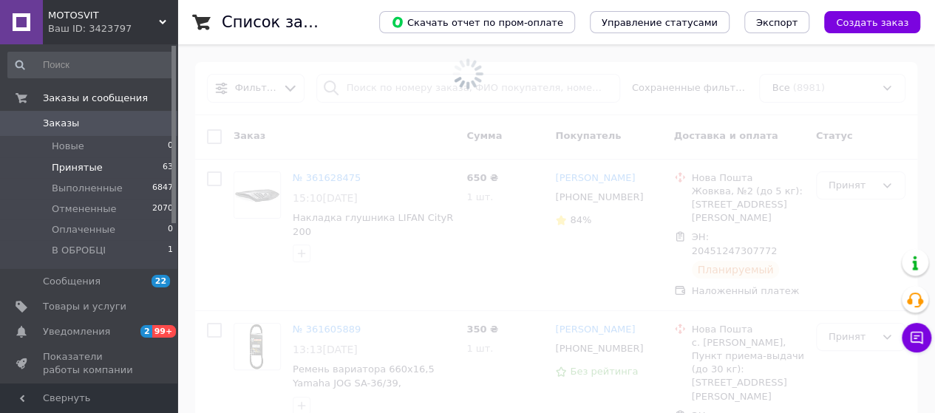
click at [88, 166] on span "Принятые" at bounding box center [77, 167] width 51 height 13
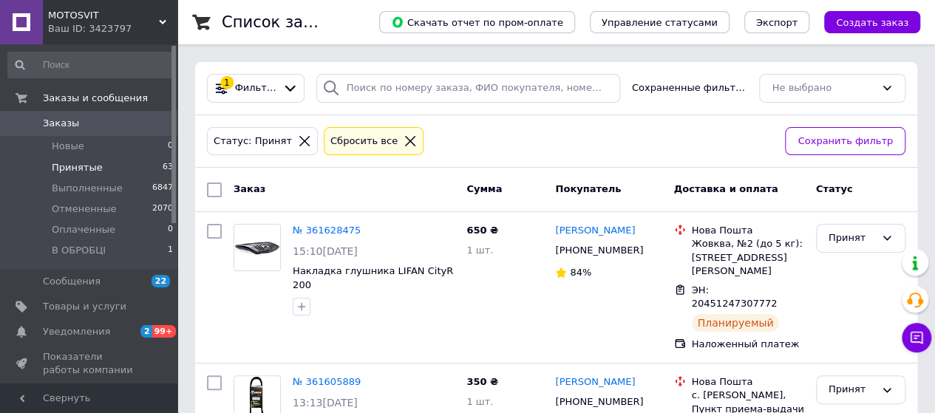
click at [153, 125] on span "0" at bounding box center [157, 123] width 41 height 13
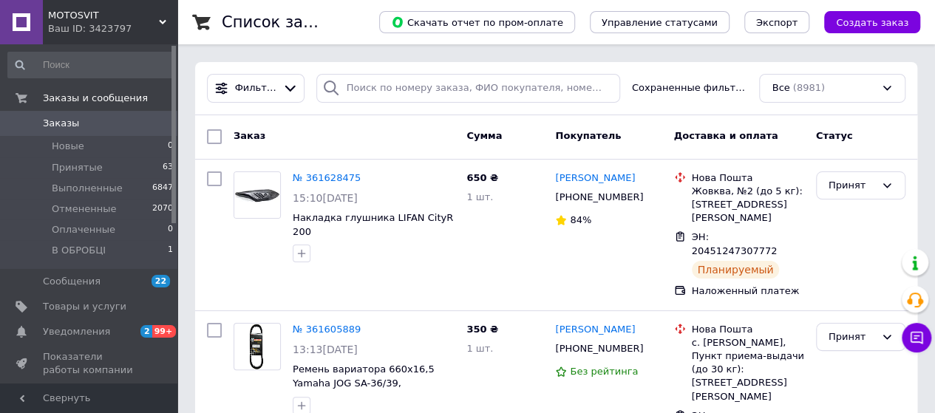
click at [105, 127] on span "Заказы" at bounding box center [90, 123] width 94 height 13
click at [117, 129] on span "Заказы" at bounding box center [90, 123] width 94 height 13
click at [115, 172] on li "Принятые 63" at bounding box center [91, 167] width 182 height 21
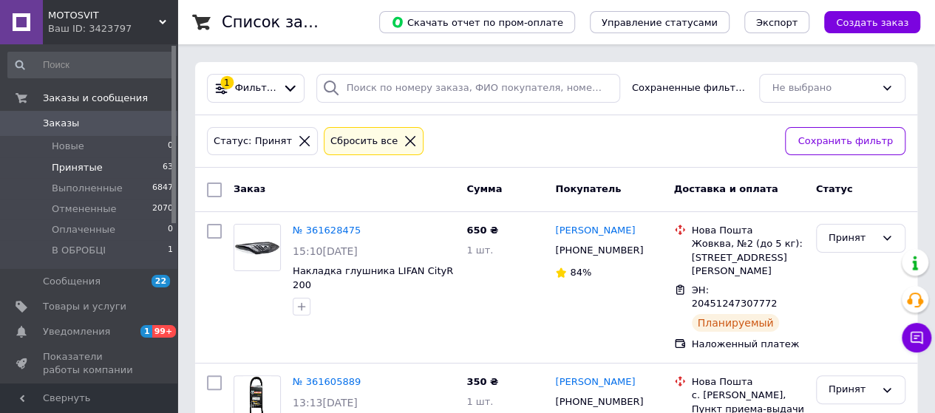
click at [116, 124] on span "Заказы" at bounding box center [90, 123] width 94 height 13
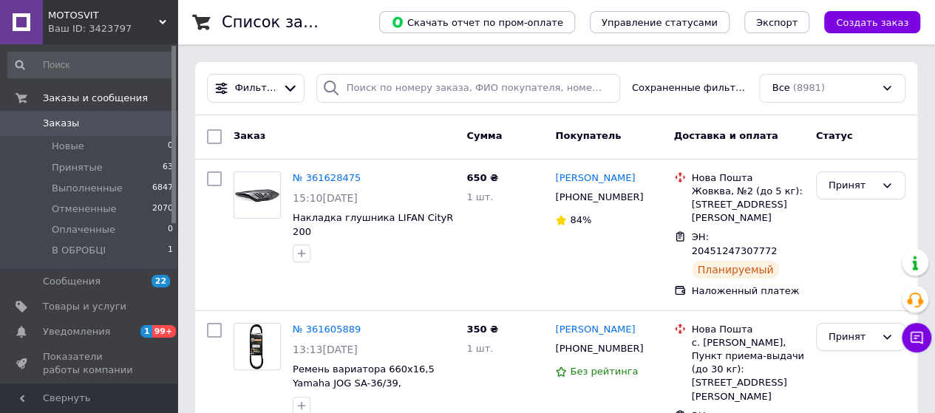
click at [62, 125] on span "Заказы" at bounding box center [61, 123] width 36 height 13
click at [61, 121] on span "Заказы" at bounding box center [61, 123] width 36 height 13
click at [86, 168] on span "Принятые" at bounding box center [77, 167] width 51 height 13
click at [91, 171] on span "Принятые" at bounding box center [77, 167] width 51 height 13
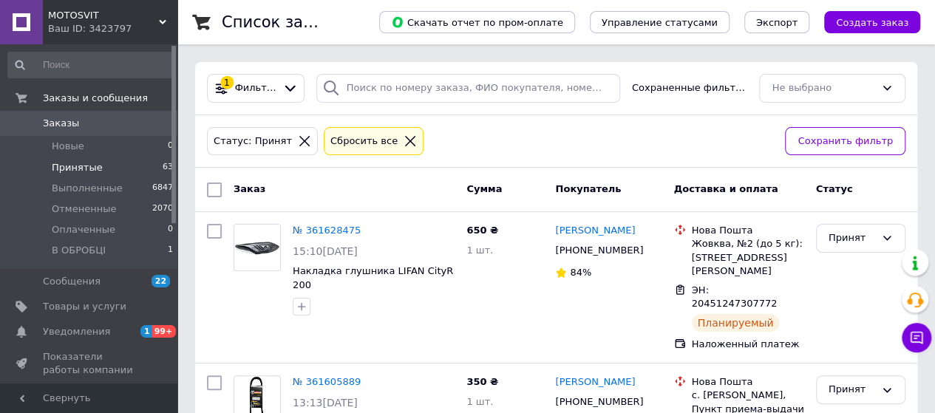
click at [105, 126] on span "Заказы" at bounding box center [90, 123] width 94 height 13
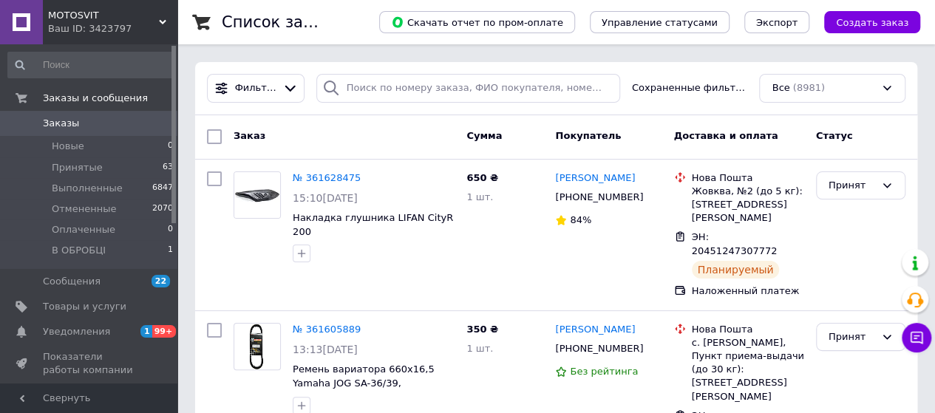
click at [126, 131] on link "Заказы 0" at bounding box center [91, 123] width 182 height 25
click at [123, 115] on link "Заказы 0" at bounding box center [91, 123] width 182 height 25
click at [121, 125] on span "Заказы" at bounding box center [90, 123] width 94 height 13
